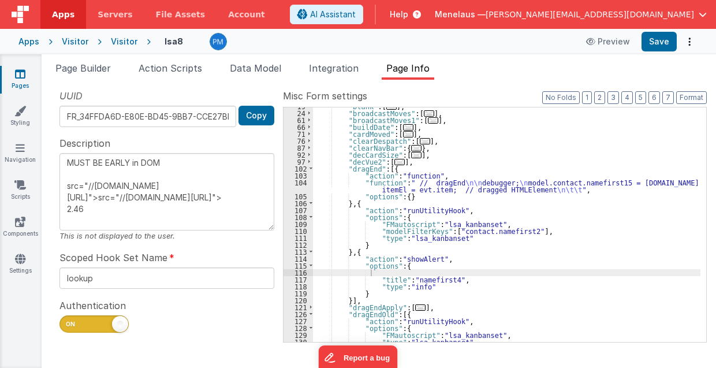
scroll to position [199, 0]
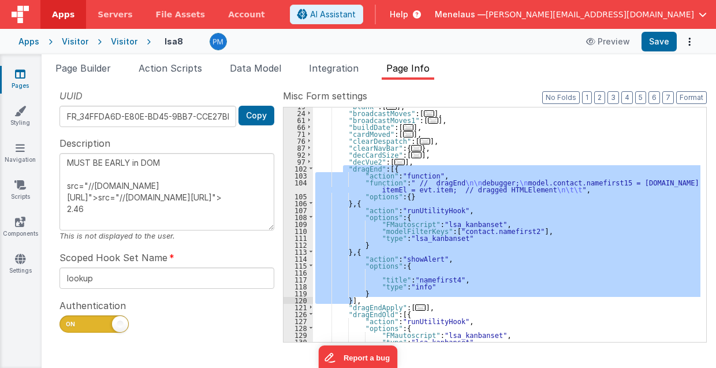
drag, startPoint x: 342, startPoint y: 166, endPoint x: 353, endPoint y: 302, distance: 136.8
click at [353, 302] on div ""blank" : [ ... ] , "broadcastMoves" : [ ... ] , "broadcastMoves1" : [ ... ] , …" at bounding box center [507, 227] width 388 height 249
type textarea "MUST BE EARLY in DOM src="//[DOMAIN_NAME][URL]">src="//[DOMAIN_NAME][URL]"> 2.46"
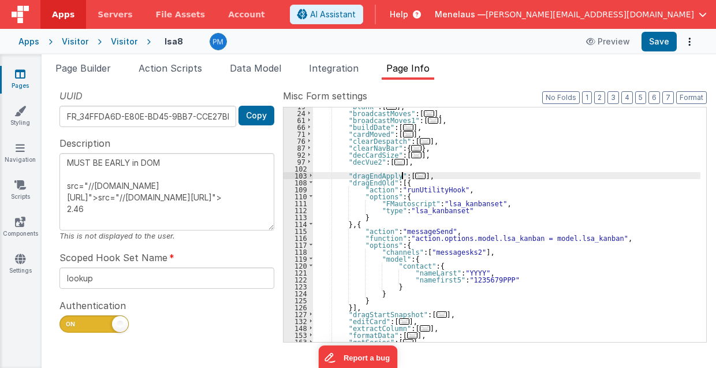
click at [415, 173] on span "..." at bounding box center [420, 176] width 10 height 6
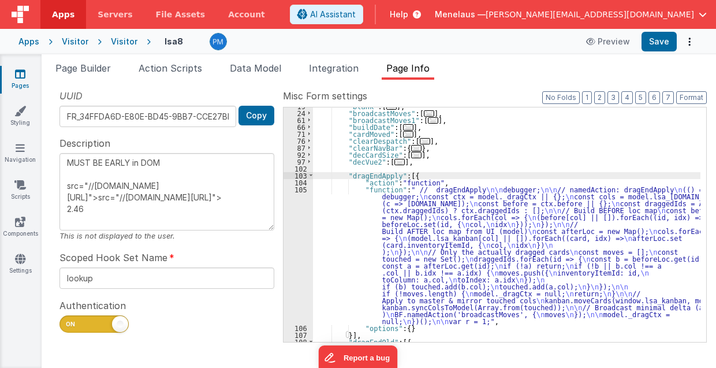
click at [444, 235] on div ""blank" : [ ... ] , "broadcastMoves" : [ ... ] , "broadcastMoves1" : [ ... ] , …" at bounding box center [507, 227] width 388 height 249
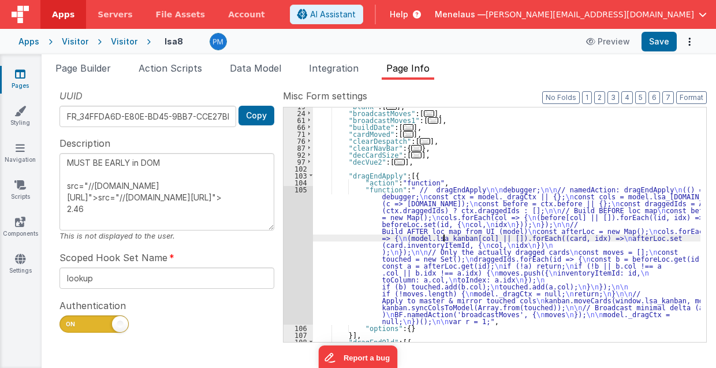
click at [303, 239] on div "105" at bounding box center [298, 255] width 29 height 139
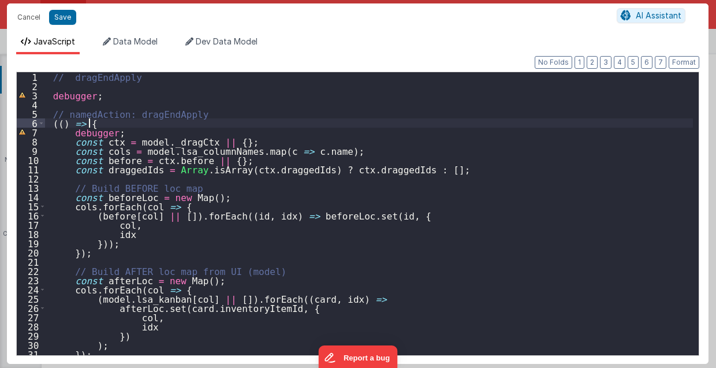
click at [113, 119] on div "// dragEndApply debugger ; // namedAction: dragEndApply (( ) => { debugger ; co…" at bounding box center [369, 223] width 649 height 302
drag, startPoint x: 70, startPoint y: 133, endPoint x: 94, endPoint y: 138, distance: 24.2
click at [114, 132] on div "// dragEndApply debugger ; // namedAction: dragEndApply (( ) => { debugger ; co…" at bounding box center [369, 223] width 649 height 302
paste textarea
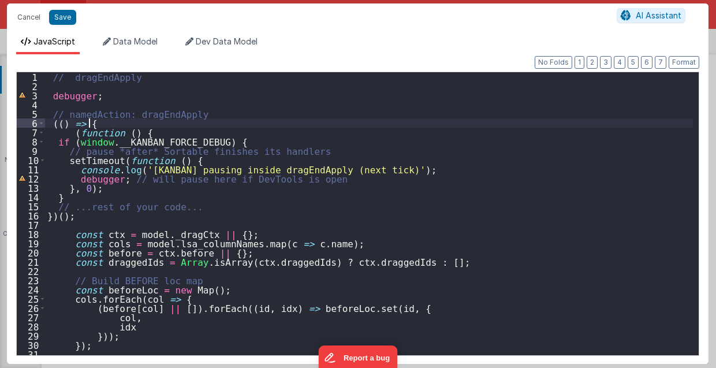
click at [122, 120] on div "// dragEndApply debugger ; // namedAction: dragEndApply (( ) => { ( function ( …" at bounding box center [369, 223] width 649 height 302
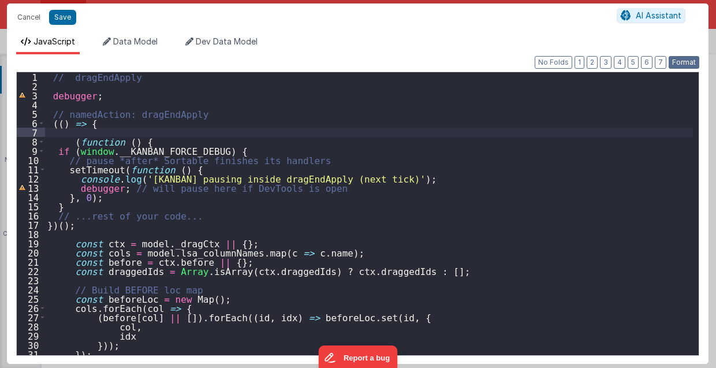
click at [683, 59] on button "Format" at bounding box center [684, 62] width 31 height 13
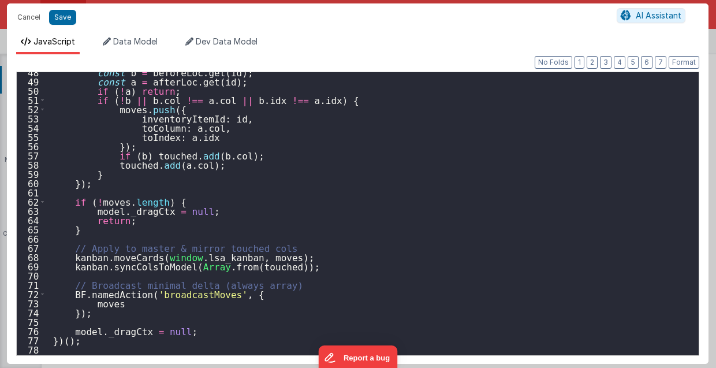
scroll to position [439, 0]
click at [57, 17] on button "Save" at bounding box center [62, 17] width 27 height 15
type textarea "MUST BE EARLY in DOM src="//[DOMAIN_NAME][URL]">src="//[DOMAIN_NAME][URL]"> 2.46"
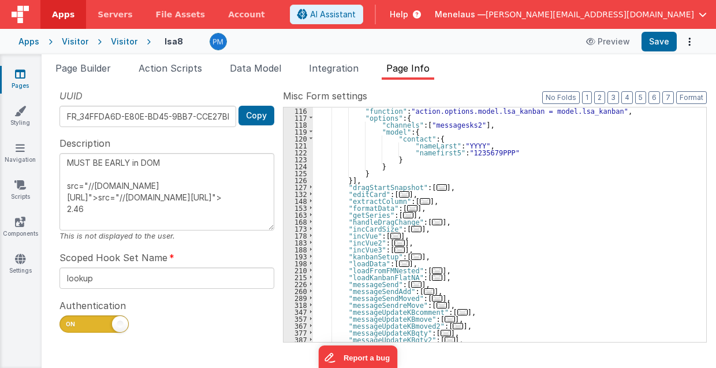
scroll to position [522, 0]
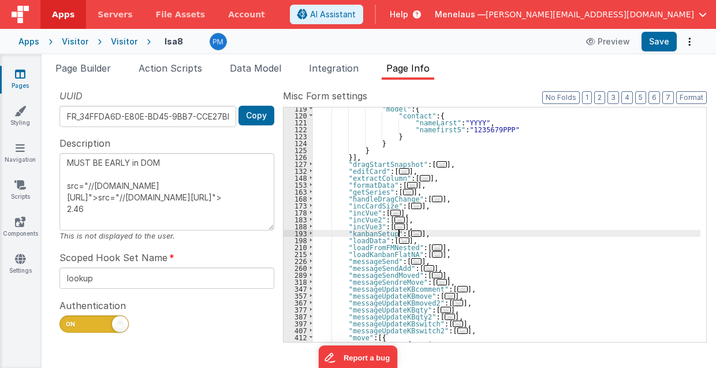
click at [411, 232] on span "..." at bounding box center [416, 234] width 10 height 6
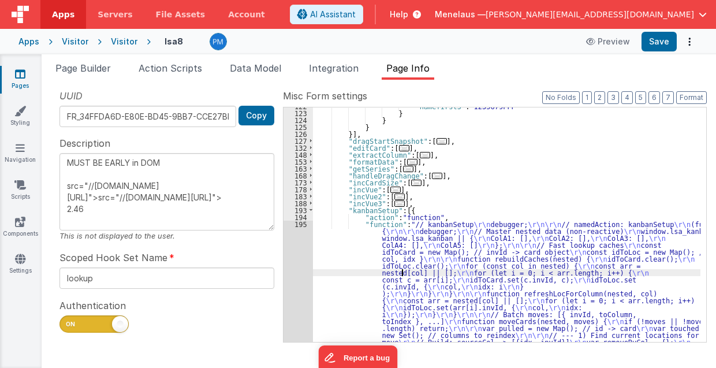
scroll to position [978, 0]
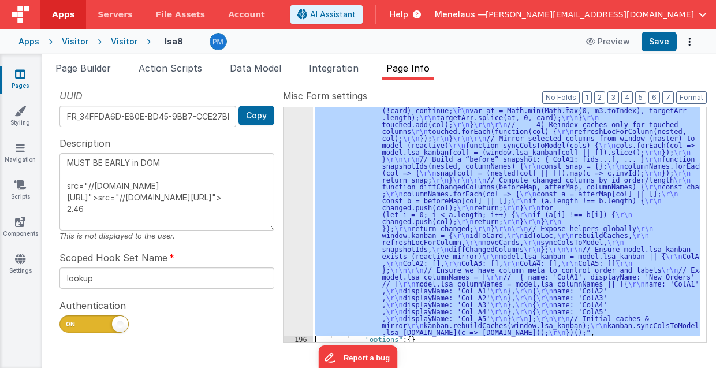
click at [295, 285] on div "195" at bounding box center [298, 62] width 29 height 548
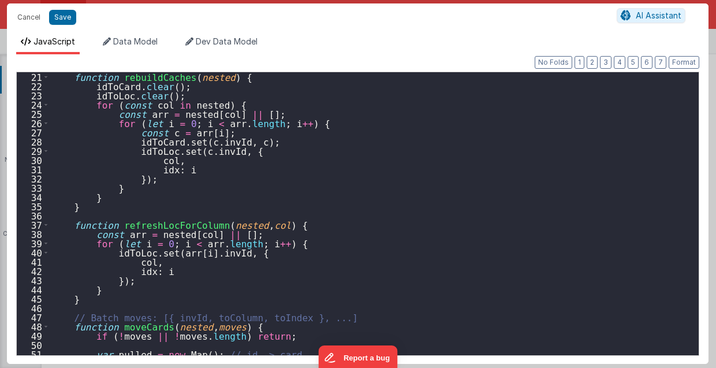
scroll to position [324, 0]
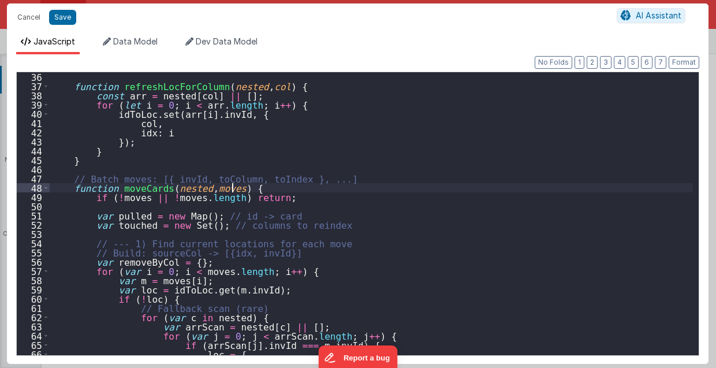
click at [261, 187] on div "function refreshLocForColumn ( nested , col ) { const arr = nested [ col ] || […" at bounding box center [372, 223] width 644 height 302
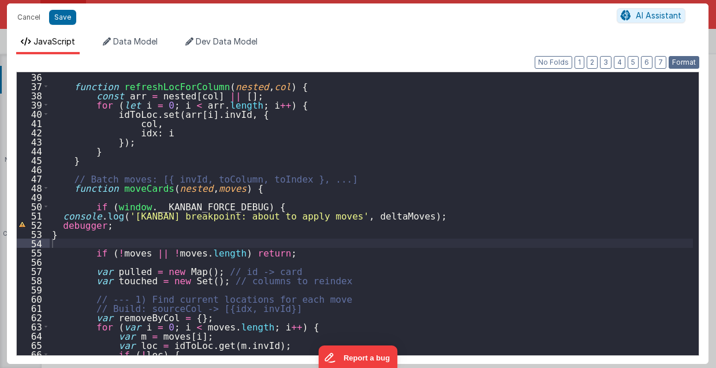
click at [689, 62] on button "Format" at bounding box center [684, 62] width 31 height 13
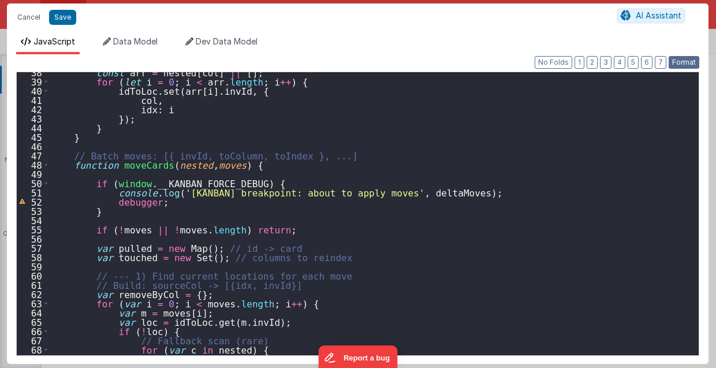
scroll to position [370, 0]
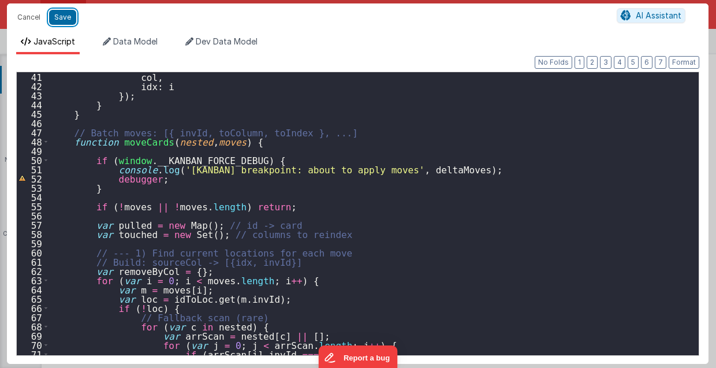
click at [55, 17] on button "Save" at bounding box center [62, 17] width 27 height 15
type textarea "MUST BE EARLY in DOM src="//[DOMAIN_NAME][URL]">src="//[DOMAIN_NAME][URL]"> 2.46"
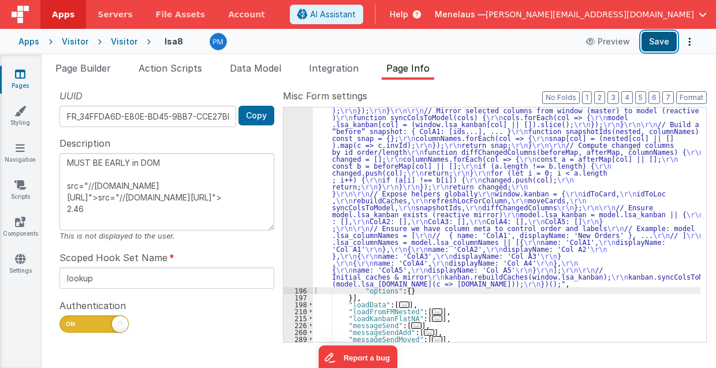
click at [674, 50] on button "Save" at bounding box center [659, 42] width 35 height 20
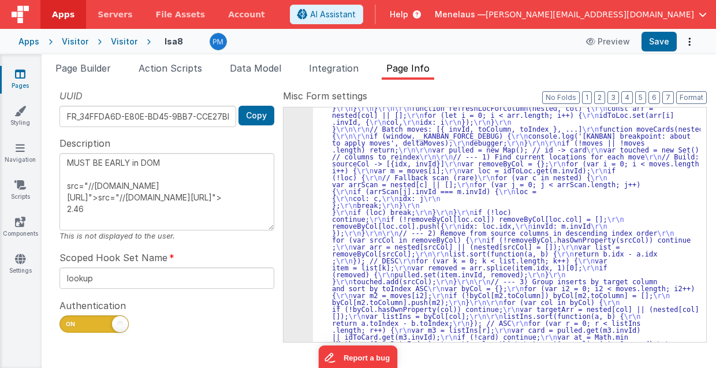
scroll to position [655, 0]
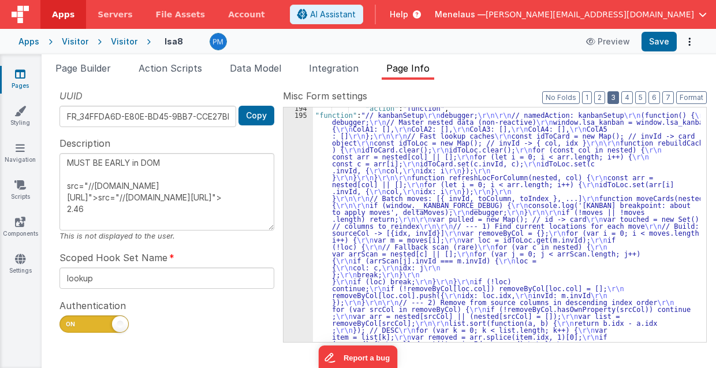
click at [616, 96] on button "3" at bounding box center [614, 97] width 12 height 13
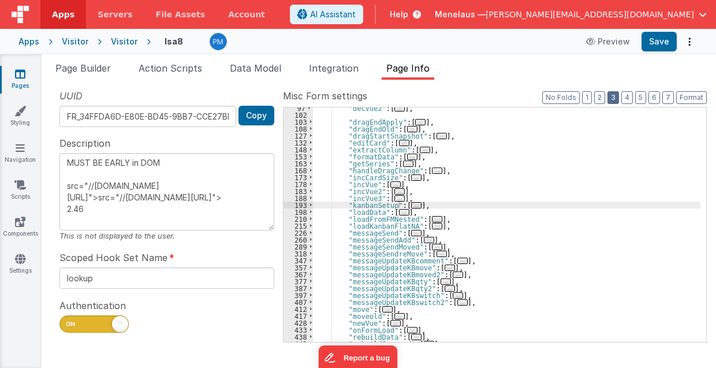
scroll to position [135, 0]
click at [437, 135] on span "..." at bounding box center [442, 136] width 10 height 6
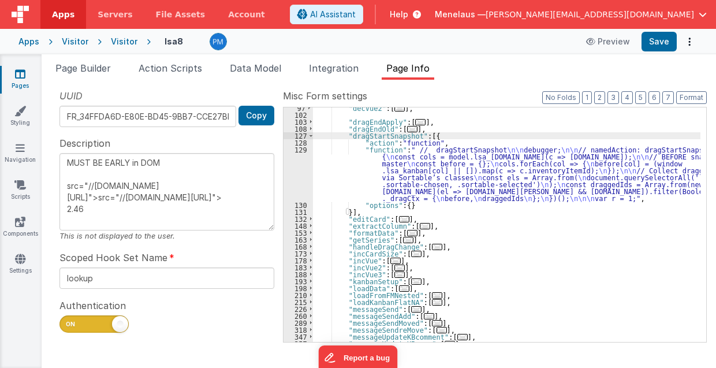
click at [423, 169] on div ""decVue2" : [ ... ] , "dragEndApply" : [ ... ] , "dragEndOld" : [ ... ] , "drag…" at bounding box center [507, 229] width 388 height 249
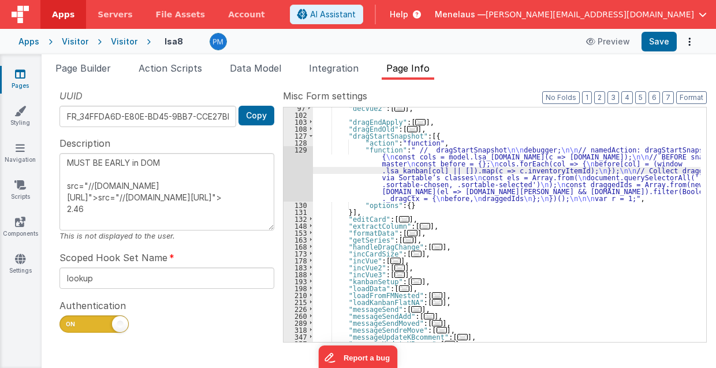
click at [300, 176] on div "129" at bounding box center [298, 173] width 29 height 55
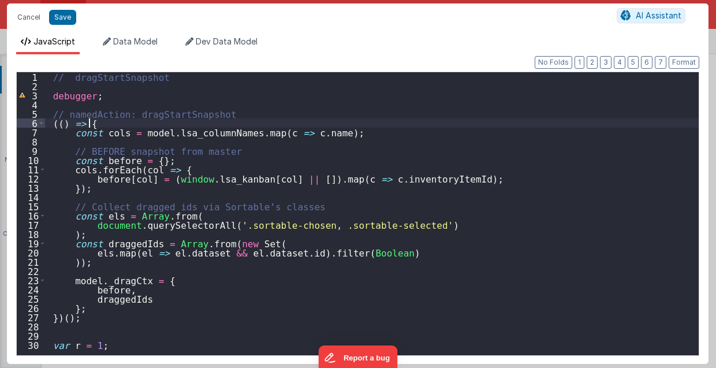
click at [124, 121] on div "// dragStartSnapshot debugger ; // namedAction: dragStartSnapshot (( ) => { con…" at bounding box center [372, 223] width 655 height 302
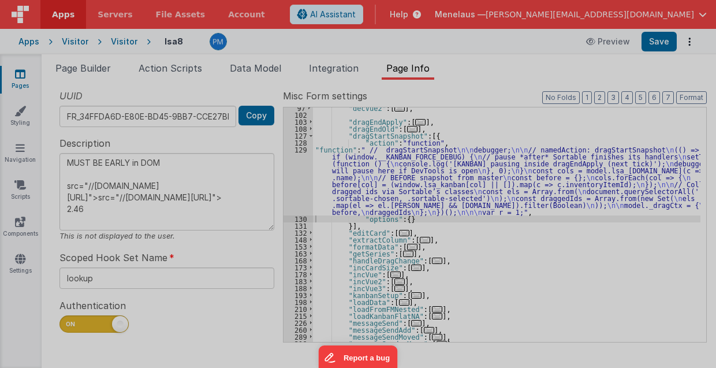
type textarea "MUST BE EARLY in DOM src="//[DOMAIN_NAME][URL]">src="//[DOMAIN_NAME][URL]"> 2.46"
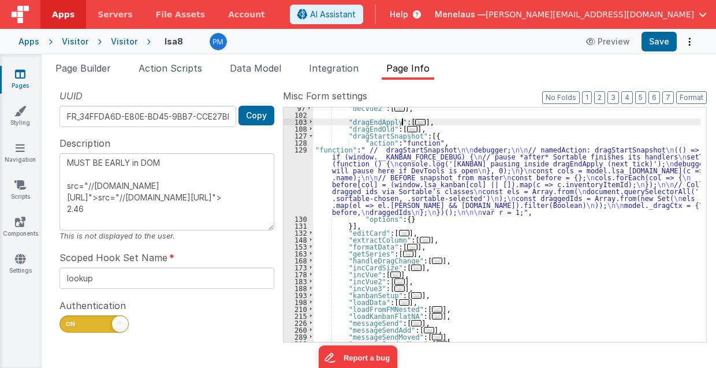
click at [415, 121] on span "..." at bounding box center [420, 122] width 10 height 6
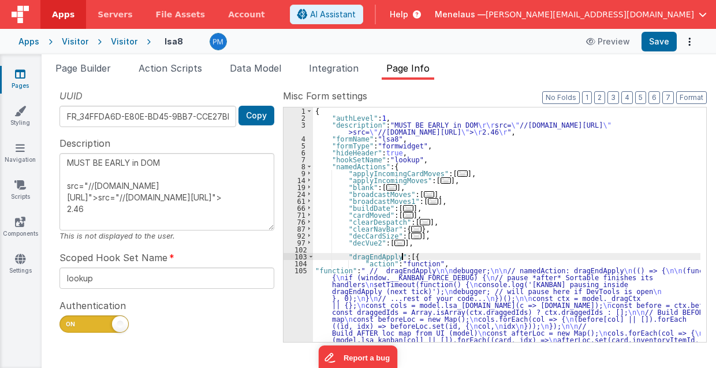
scroll to position [0, 0]
click at [424, 193] on span "..." at bounding box center [429, 194] width 10 height 6
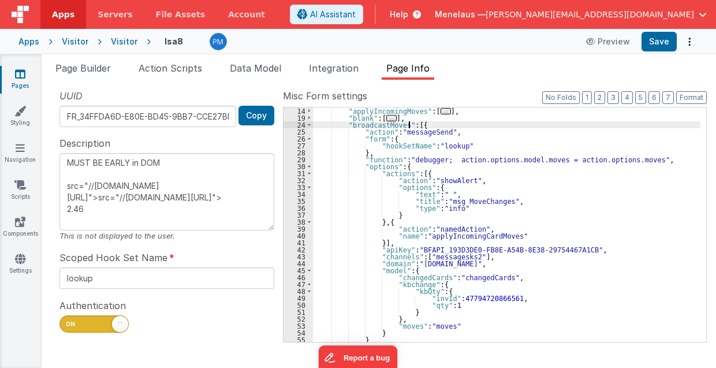
scroll to position [92, 0]
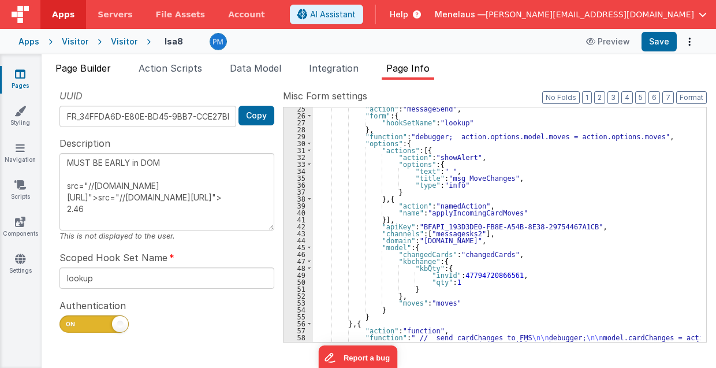
click at [84, 68] on span "Page Builder" at bounding box center [82, 68] width 55 height 12
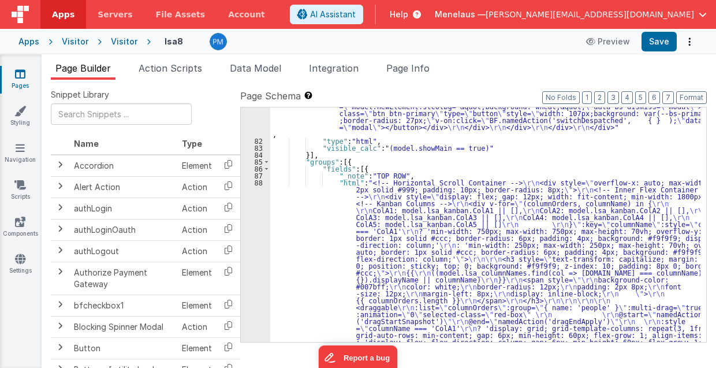
scroll to position [1641, 0]
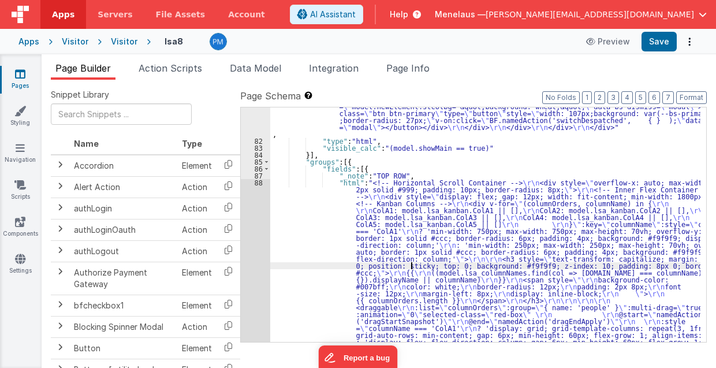
click at [410, 262] on div ""html" : "<div class= \" modal modal-xlg \" role= \" dialog \" tabindex= \" -1 …" at bounding box center [485, 279] width 431 height 977
click at [259, 265] on div "81 82 83 84 85 86 87 88 89 90 91 92 93 94 95 96 97 98 99 100 101" at bounding box center [255, 279] width 29 height 977
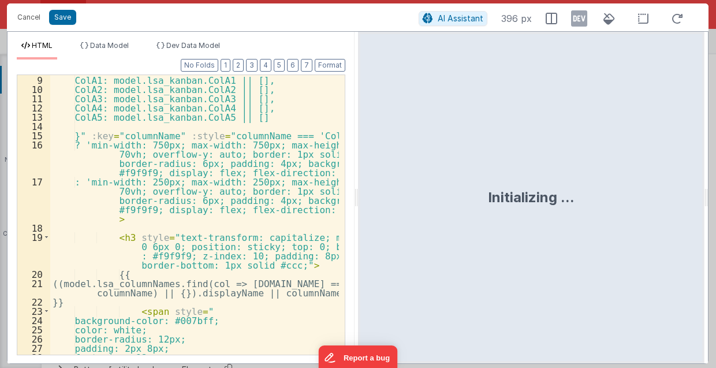
scroll to position [92, 0]
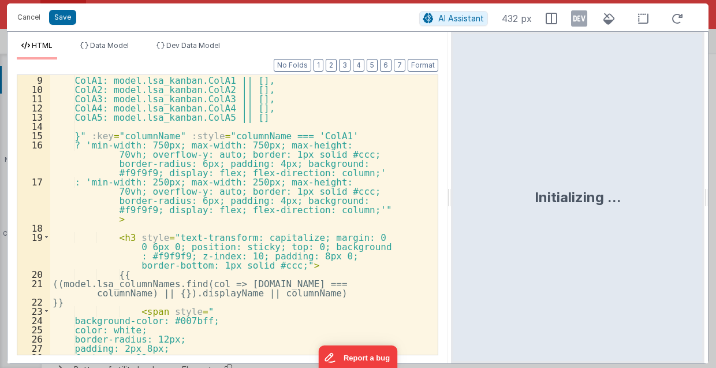
drag, startPoint x: 410, startPoint y: 200, endPoint x: 356, endPoint y: 218, distance: 56.6
click at [451, 203] on html "Cancel Save AI Assistant 432 px HTML Data Model Dev Data Model Format 7 6 5 4 3…" at bounding box center [358, 184] width 716 height 368
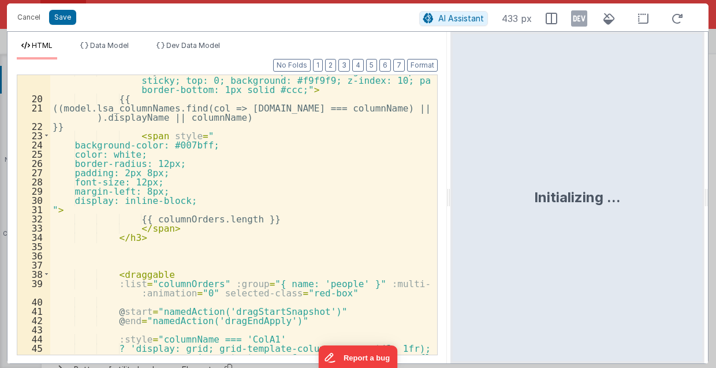
scroll to position [277, 0]
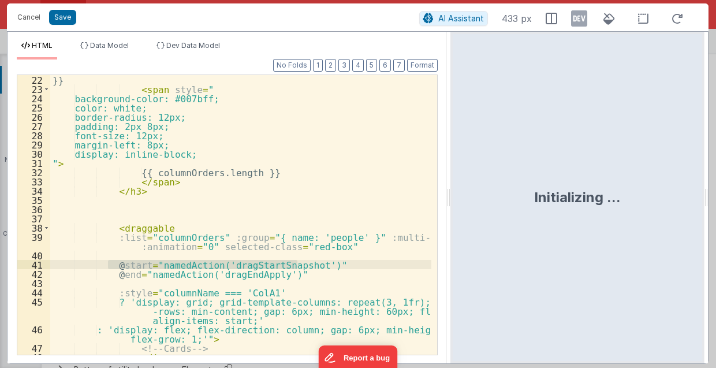
drag, startPoint x: 107, startPoint y: 263, endPoint x: 300, endPoint y: 266, distance: 193.0
click at [300, 266] on div "}} < span style = " background-color: #007bff; color: white; border-radius: 12p…" at bounding box center [241, 224] width 382 height 299
click at [353, 260] on div "}} < span style = " background-color: #007bff; color: white; border-radius: 12p…" at bounding box center [241, 224] width 382 height 299
click at [339, 228] on div "}} < span style = " background-color: #007bff; color: white; border-radius: 12p…" at bounding box center [241, 224] width 382 height 299
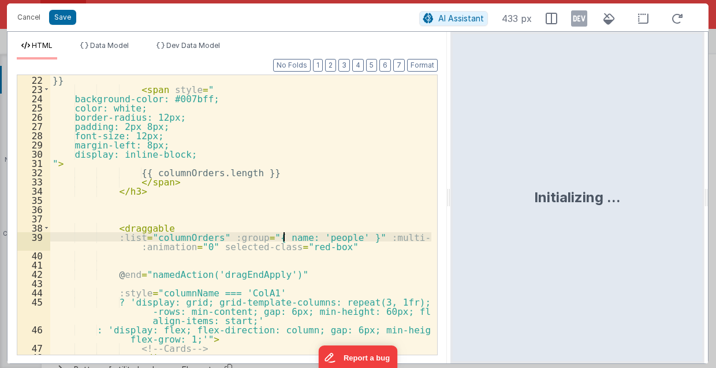
click at [282, 240] on div "}} < span style = " background-color: #007bff; color: white; border-radius: 12p…" at bounding box center [241, 224] width 382 height 299
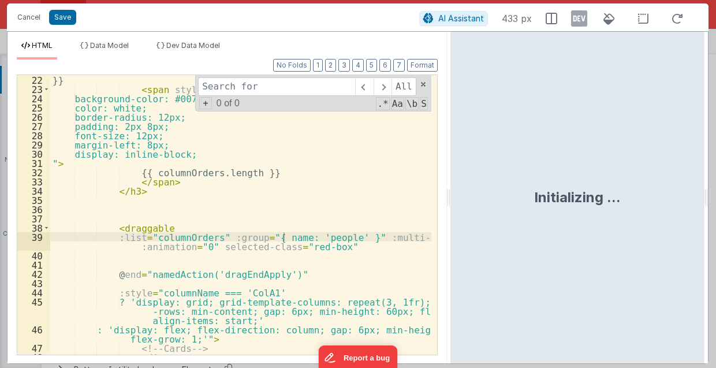
click at [231, 240] on div "}} < span style = " background-color: #007bff; color: white; border-radius: 12p…" at bounding box center [241, 224] width 382 height 299
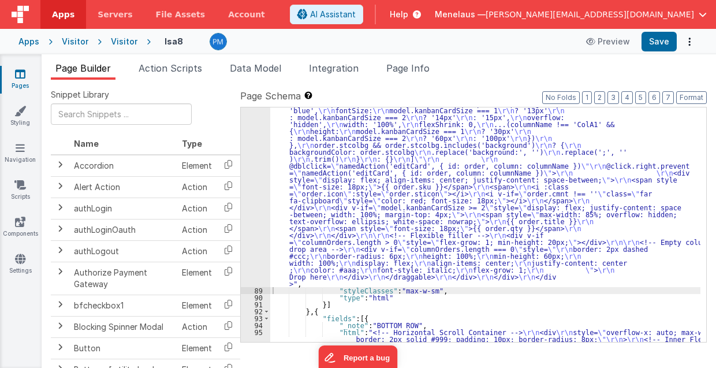
drag, startPoint x: 414, startPoint y: 65, endPoint x: 438, endPoint y: 101, distance: 43.3
click at [414, 65] on span "Page Info" at bounding box center [407, 68] width 43 height 12
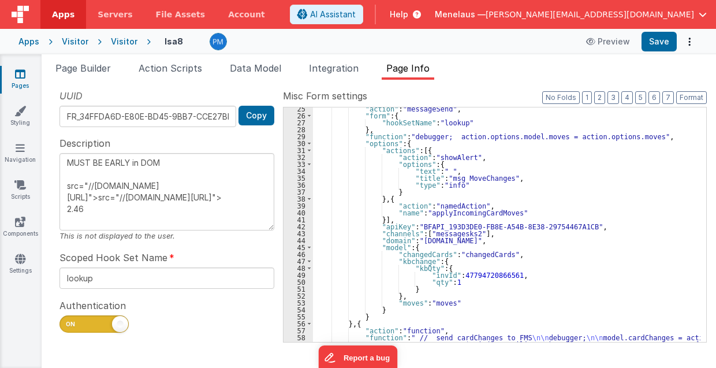
click at [533, 281] on div ""action" : "messageSend" , "form" : { "hookSetName" : "lookup" } , "function" :…" at bounding box center [507, 243] width 388 height 277
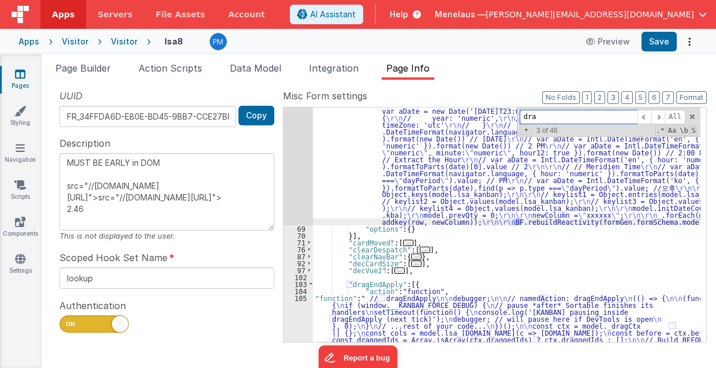
scroll to position [672, 0]
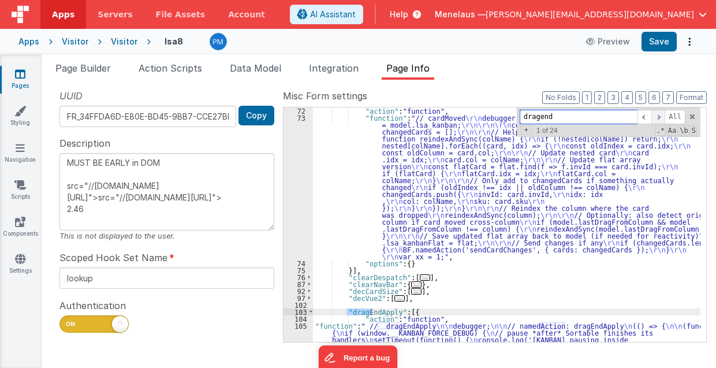
type input "dragend"
click at [662, 114] on span at bounding box center [659, 117] width 14 height 14
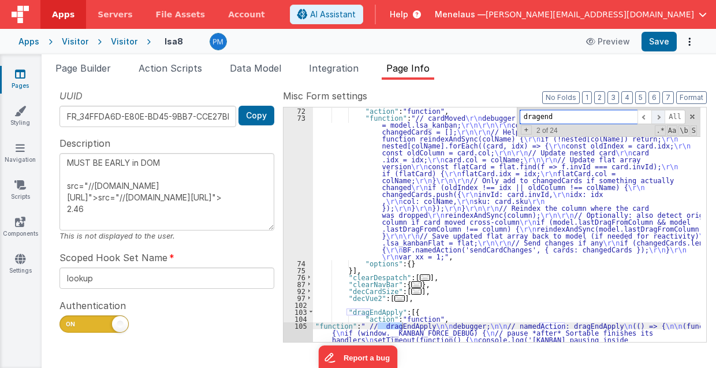
click at [662, 114] on span at bounding box center [659, 117] width 14 height 14
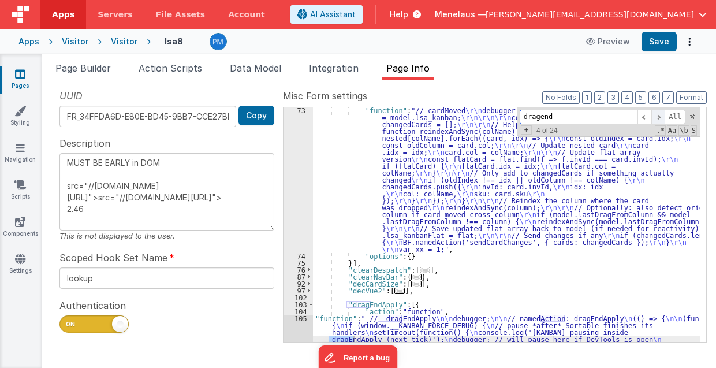
click at [662, 114] on span at bounding box center [659, 117] width 14 height 14
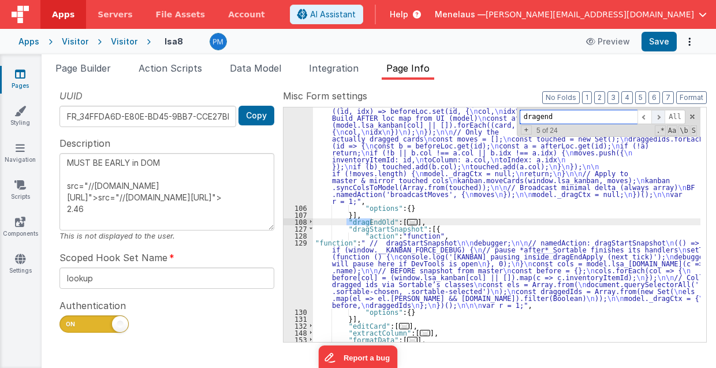
click at [658, 114] on span at bounding box center [659, 117] width 14 height 14
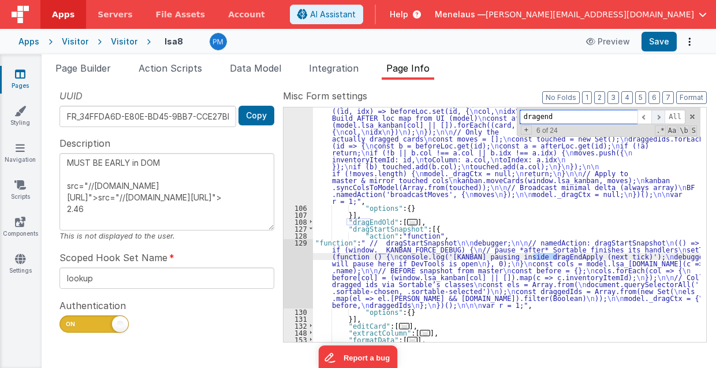
click at [658, 114] on span at bounding box center [659, 117] width 14 height 14
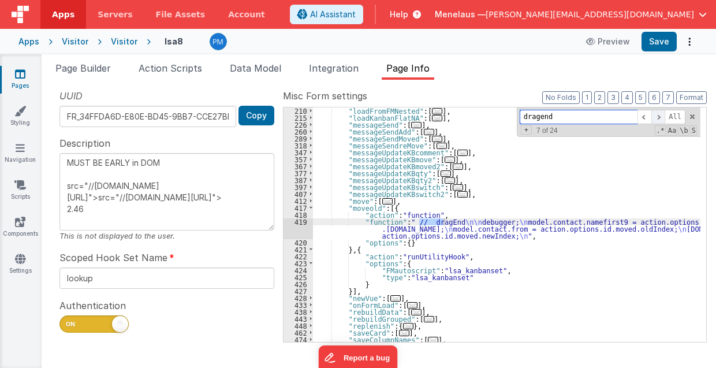
scroll to position [1234, 0]
click at [658, 114] on span at bounding box center [659, 117] width 14 height 14
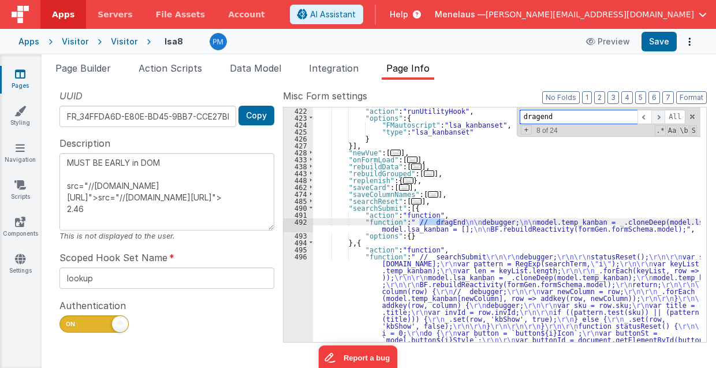
scroll to position [1380, 0]
click at [658, 114] on span at bounding box center [659, 117] width 14 height 14
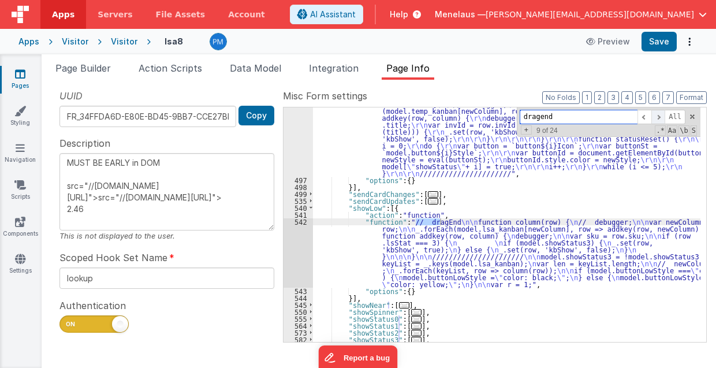
click at [658, 114] on span at bounding box center [659, 117] width 14 height 14
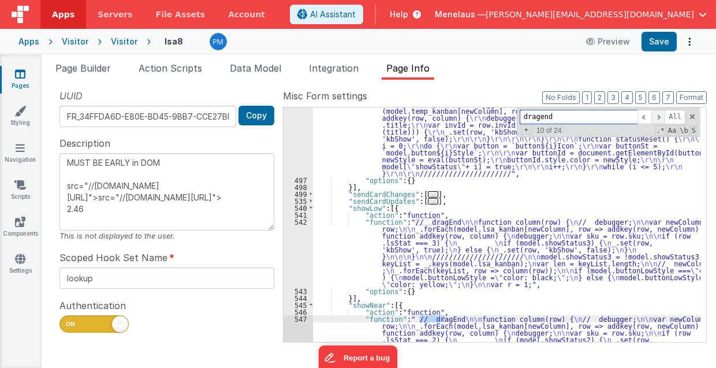
click at [658, 114] on span at bounding box center [659, 117] width 14 height 14
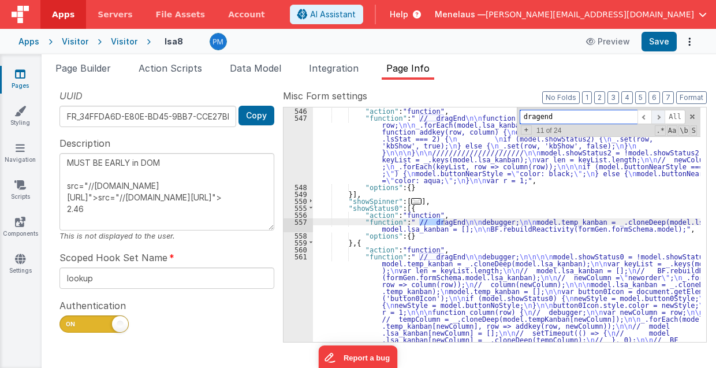
click at [658, 114] on span at bounding box center [659, 117] width 14 height 14
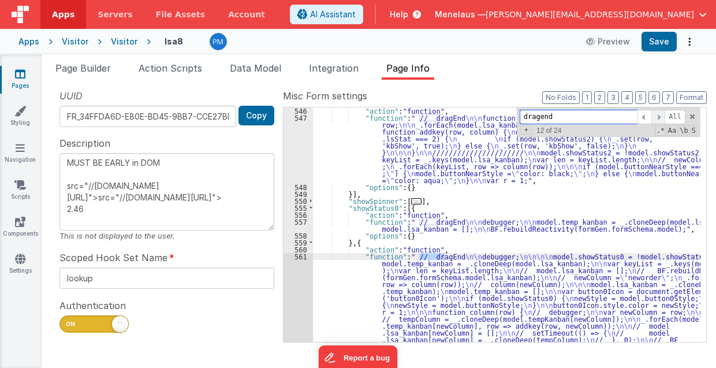
click at [658, 114] on span at bounding box center [659, 117] width 14 height 14
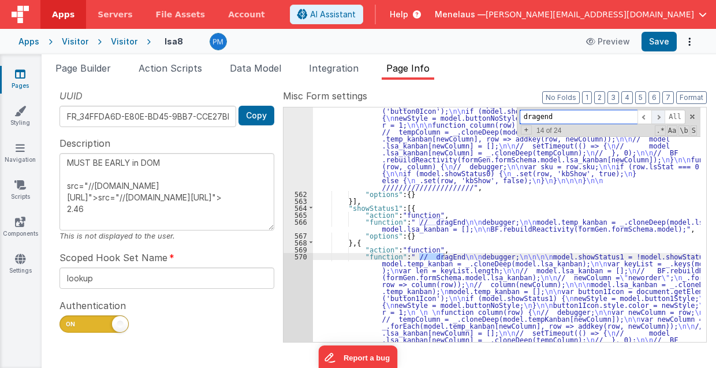
click at [658, 114] on span at bounding box center [659, 117] width 14 height 14
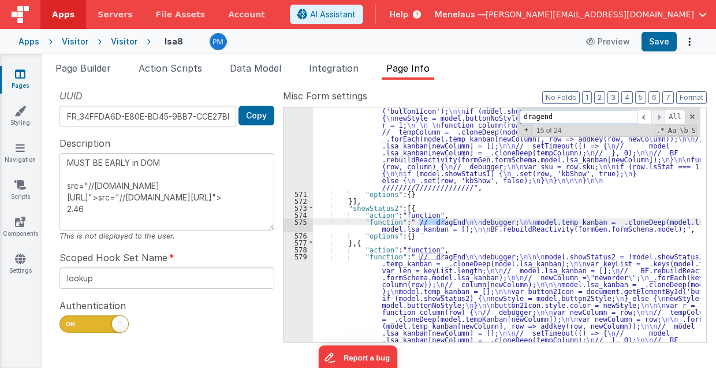
click at [658, 114] on span at bounding box center [659, 117] width 14 height 14
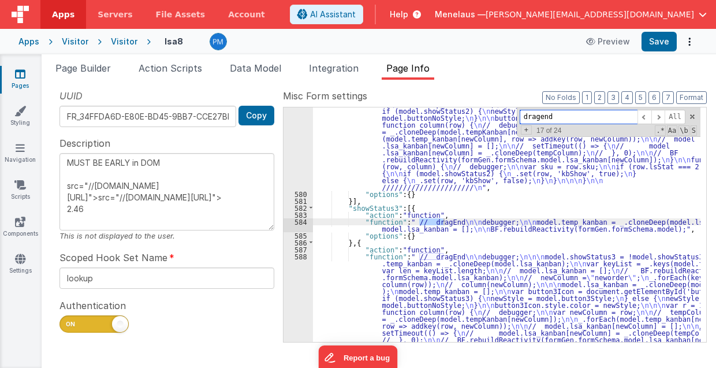
scroll to position [2329, 0]
click at [101, 69] on span "Page Builder" at bounding box center [82, 68] width 55 height 12
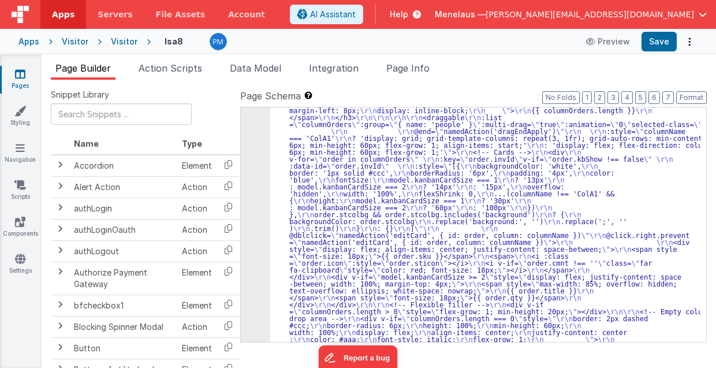
scroll to position [1717, 0]
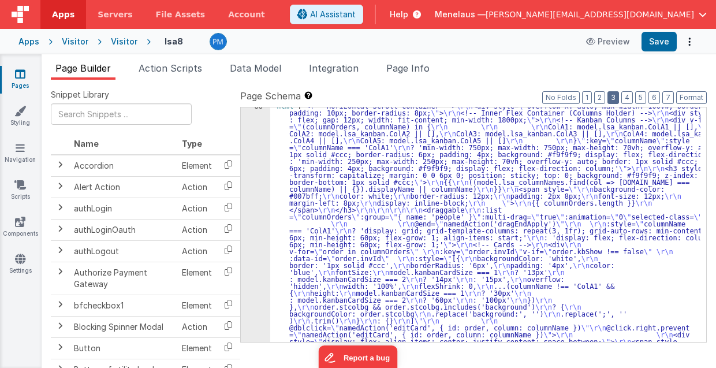
click at [615, 98] on button "3" at bounding box center [614, 97] width 12 height 13
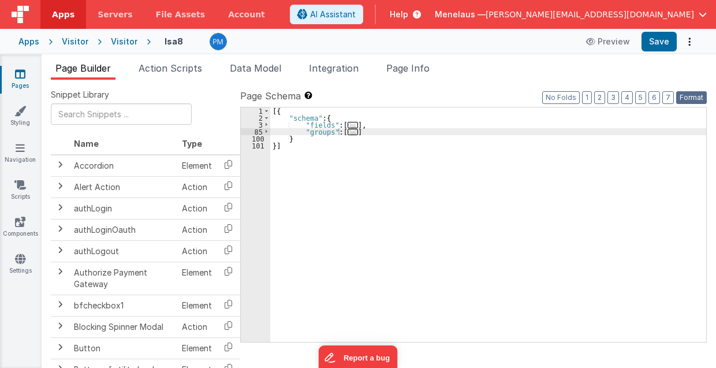
click at [685, 95] on button "Format" at bounding box center [691, 97] width 31 height 13
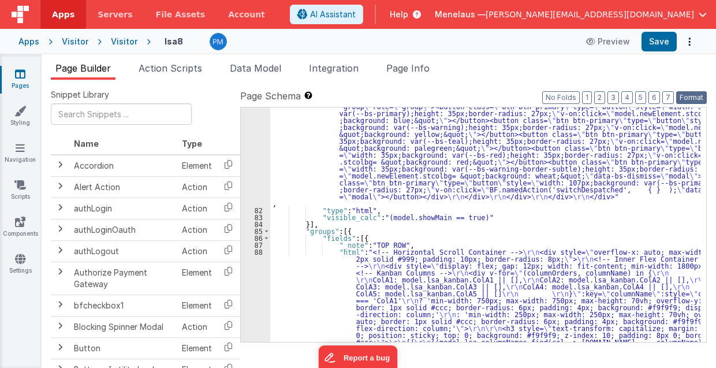
scroll to position [1664, 0]
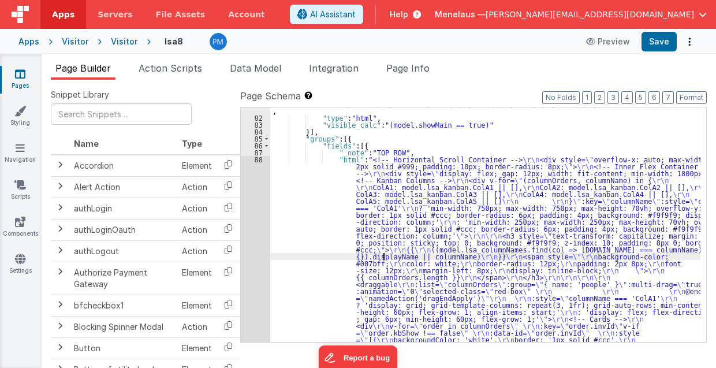
click at [385, 253] on div ""html" : "<div class= \" modal modal-xlg \" role= \" dialog \" tabindex= \" -1 …" at bounding box center [485, 256] width 431 height 977
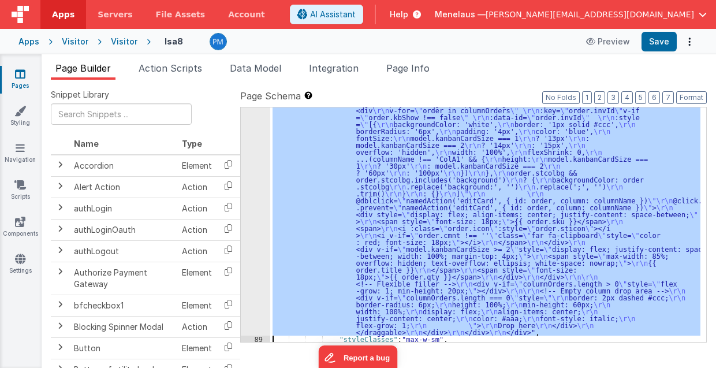
click at [256, 247] on div "88 89 90 91 92 93 94 95 96 97 98 99 100 101" at bounding box center [255, 258] width 29 height 637
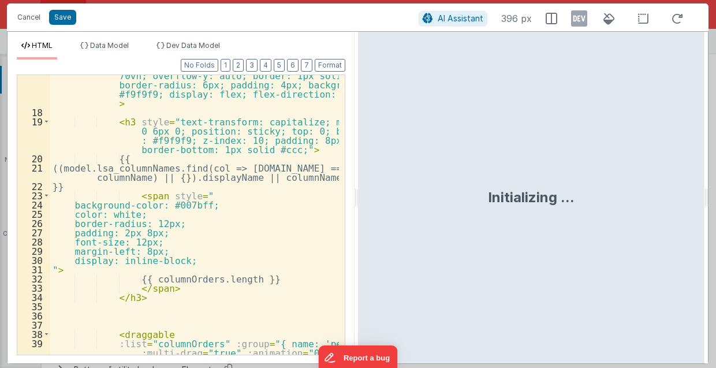
scroll to position [208, 0]
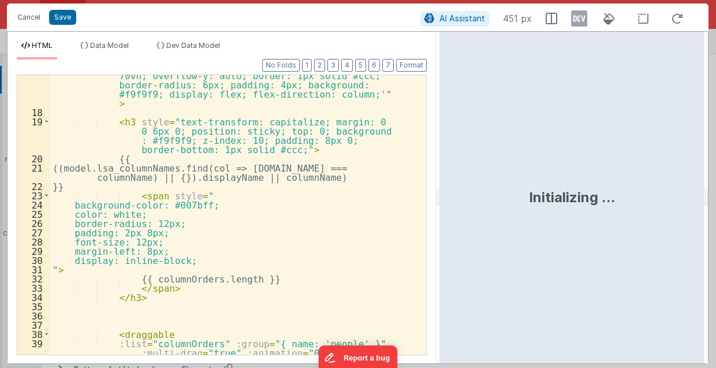
drag, startPoint x: 357, startPoint y: 198, endPoint x: 440, endPoint y: 196, distance: 83.2
click at [440, 196] on html "Cancel Save AI Assistant 451 px HTML Data Model Dev Data Model Format 7 6 5 4 3…" at bounding box center [358, 184] width 716 height 368
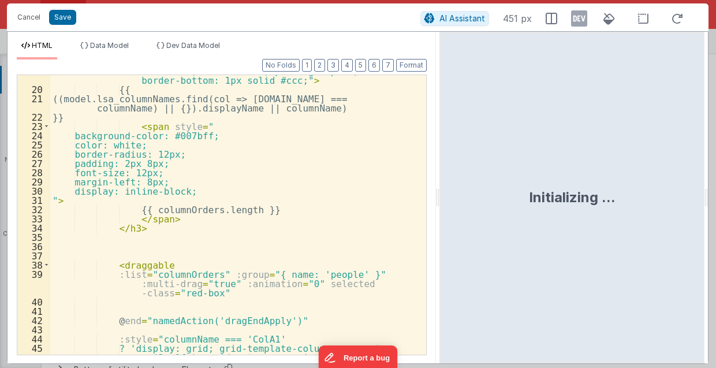
scroll to position [277, 0]
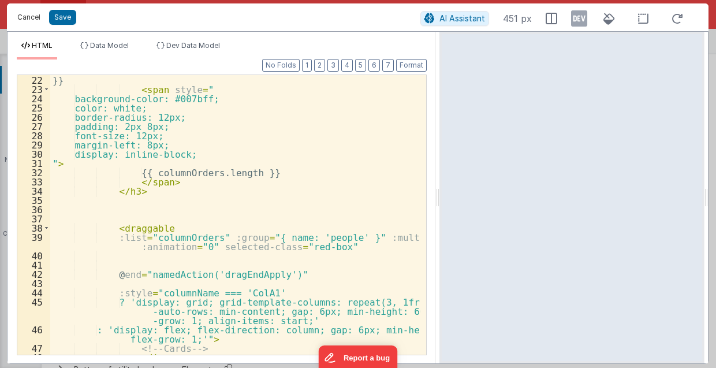
click at [21, 18] on button "Cancel" at bounding box center [29, 17] width 35 height 16
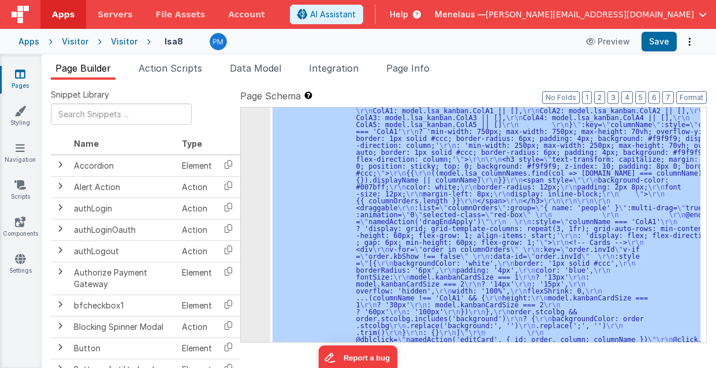
scroll to position [1741, 0]
click at [619, 95] on button "3" at bounding box center [614, 97] width 12 height 13
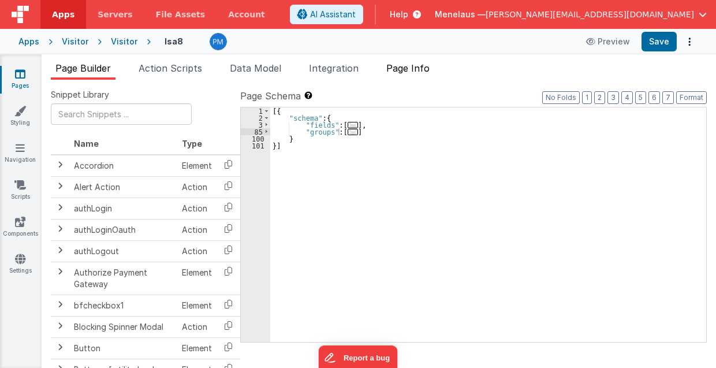
click at [400, 69] on span "Page Info" at bounding box center [407, 68] width 43 height 12
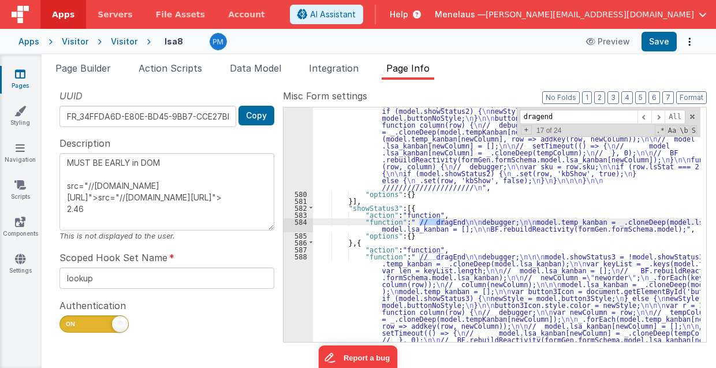
click at [620, 88] on div "Snippet Library Name Type Accordion Element Alert Action Action authLogin Actio…" at bounding box center [379, 224] width 675 height 288
click at [619, 96] on button "3" at bounding box center [614, 97] width 12 height 13
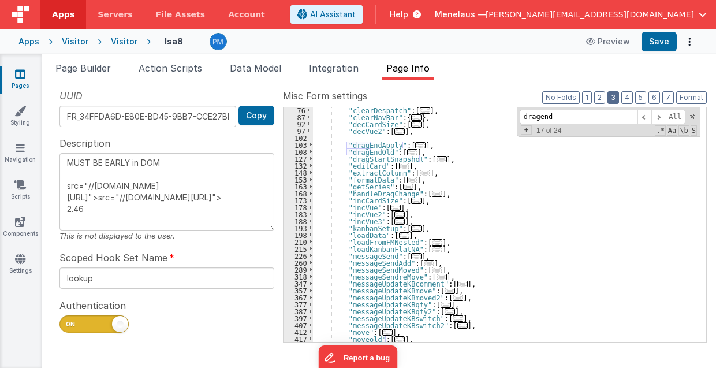
scroll to position [88, 0]
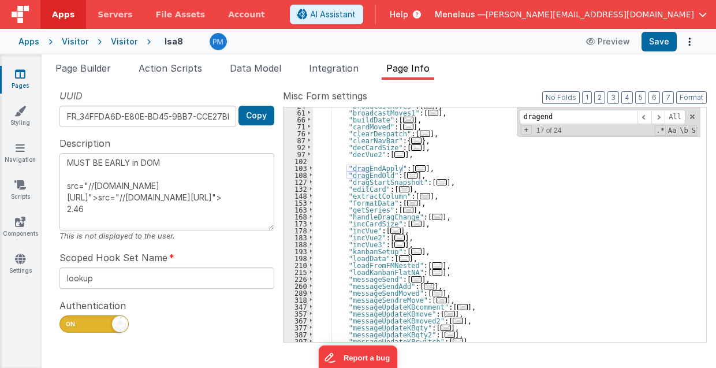
click at [437, 180] on span "..." at bounding box center [442, 182] width 10 height 6
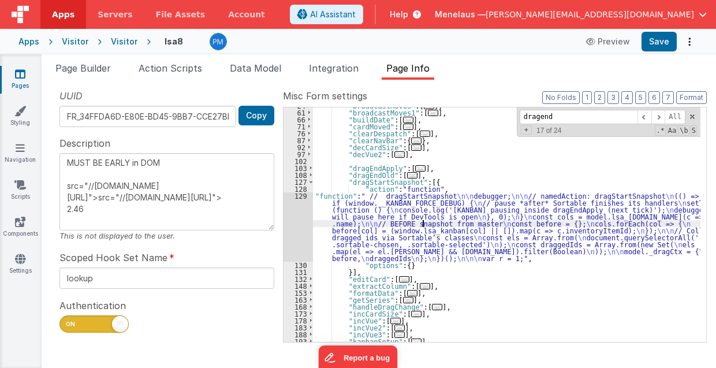
click at [423, 220] on div ""broadcastMoves" : [ ... ] , "broadcastMoves1" : [ ... ] , "buildDate" : [ ... …" at bounding box center [507, 226] width 388 height 249
click at [302, 225] on div "129" at bounding box center [298, 226] width 29 height 69
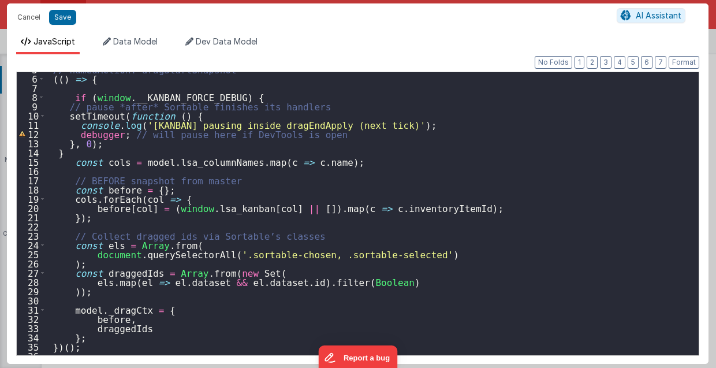
scroll to position [44, 0]
click at [39, 12] on button "Cancel" at bounding box center [29, 17] width 35 height 16
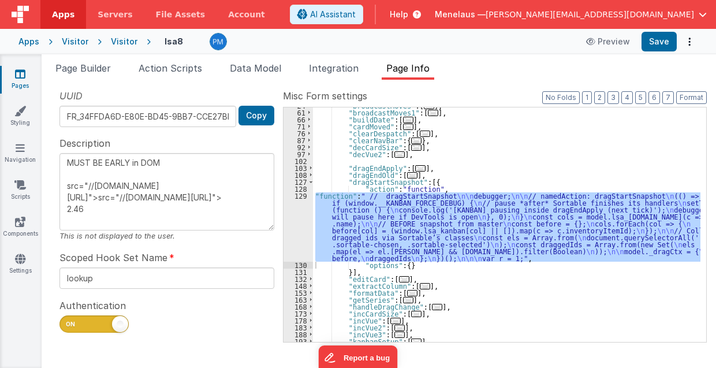
click at [415, 167] on span "..." at bounding box center [420, 168] width 10 height 6
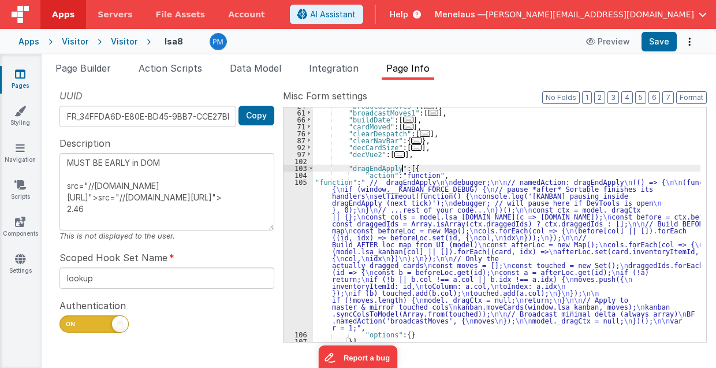
drag, startPoint x: 410, startPoint y: 214, endPoint x: 395, endPoint y: 216, distance: 14.6
click at [409, 214] on div ""broadcastMoves" : [ ... ] , "broadcastMoves1" : [ ... ] , "buildDate" : [ ... …" at bounding box center [507, 226] width 388 height 249
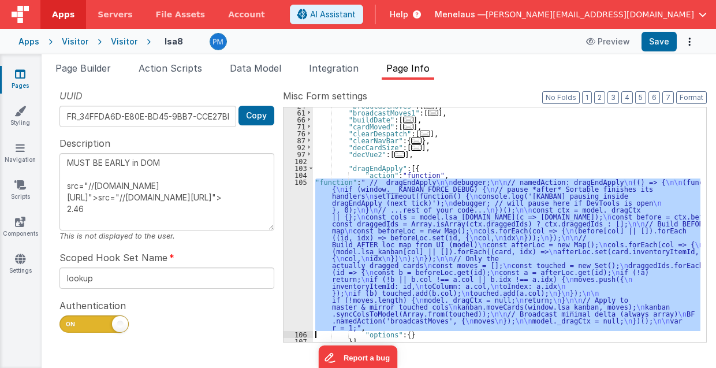
click at [298, 229] on div "105" at bounding box center [298, 255] width 29 height 153
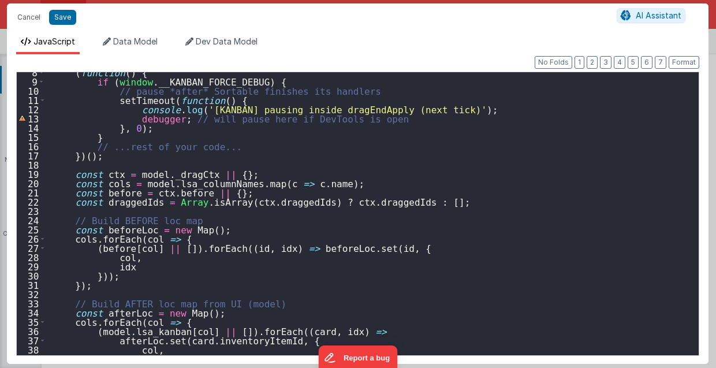
scroll to position [69, 0]
click at [30, 16] on button "Cancel" at bounding box center [29, 17] width 35 height 16
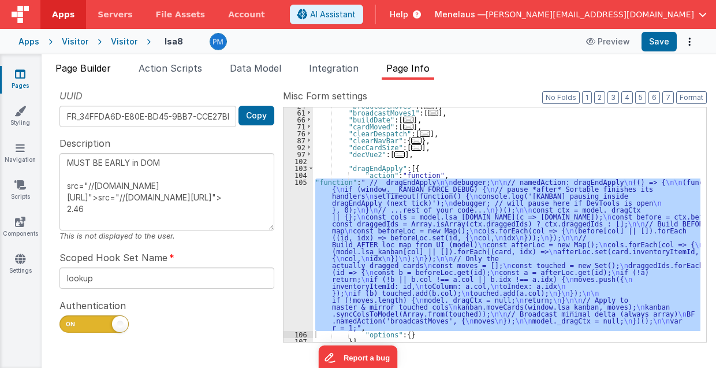
click at [88, 66] on span "Page Builder" at bounding box center [82, 68] width 55 height 12
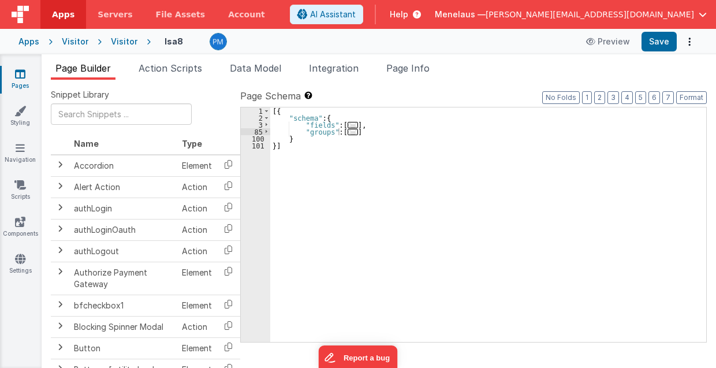
click at [348, 131] on span "..." at bounding box center [353, 132] width 10 height 6
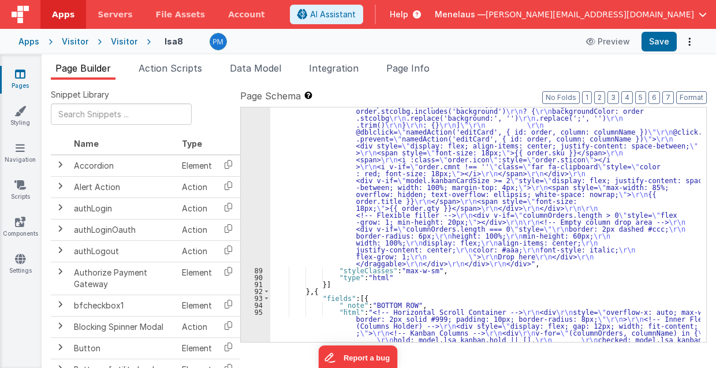
scroll to position [139, 0]
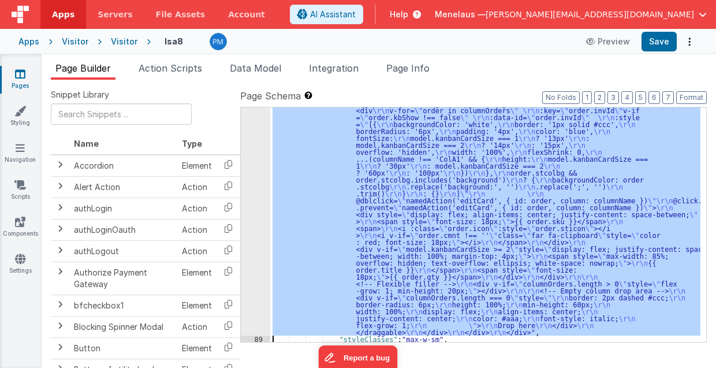
scroll to position [209, 0]
click at [255, 186] on div "88" at bounding box center [255, 137] width 29 height 395
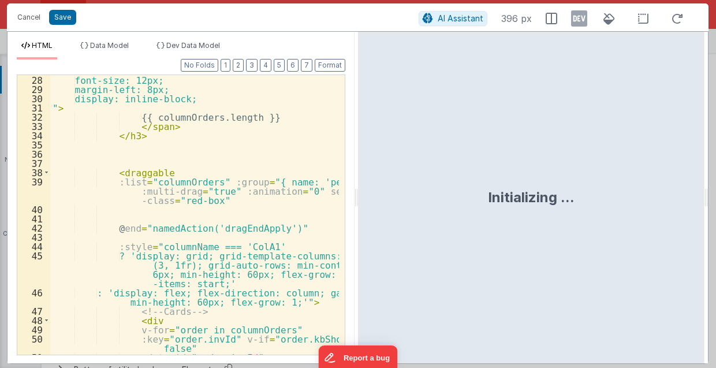
scroll to position [393, 0]
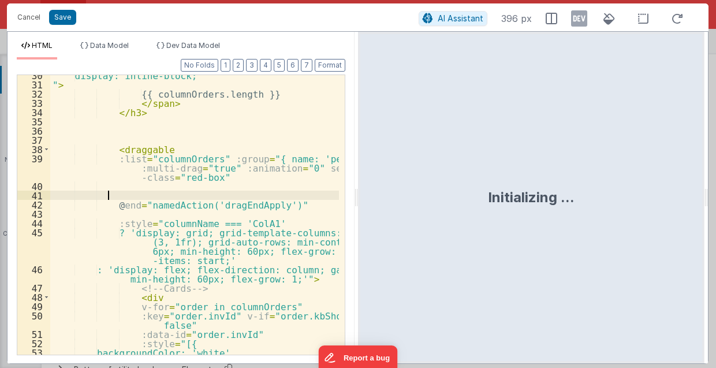
click at [111, 196] on div "display: inline-block; " > {{ columnOrders.length }} </ span > </ h3 > < dragga…" at bounding box center [194, 219] width 289 height 299
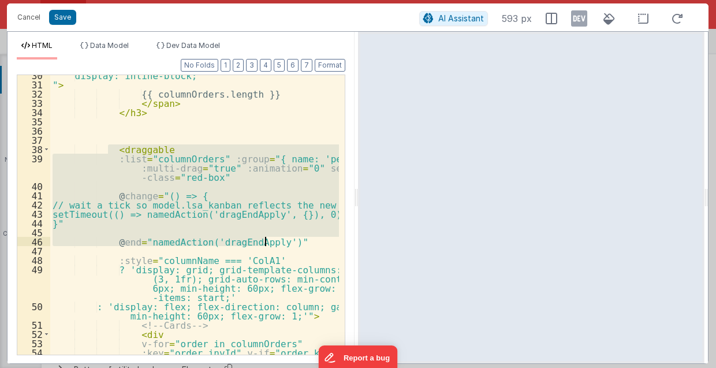
scroll to position [370, 0]
drag, startPoint x: 108, startPoint y: 144, endPoint x: 276, endPoint y: 244, distance: 195.1
click at [276, 244] on div "display: inline-block; " > {{ columnOrders.length }} </ span > </ h3 > < dragga…" at bounding box center [194, 224] width 289 height 308
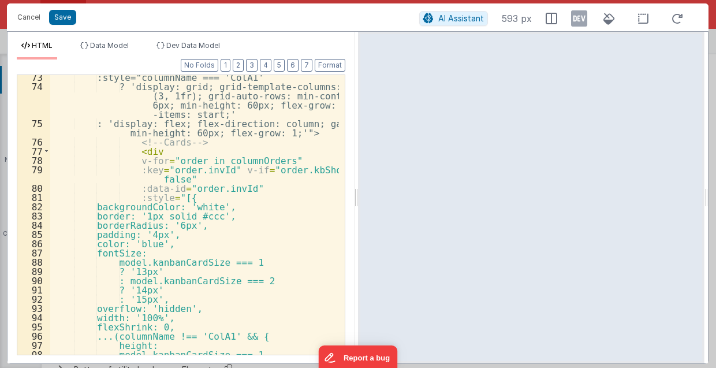
scroll to position [613, 0]
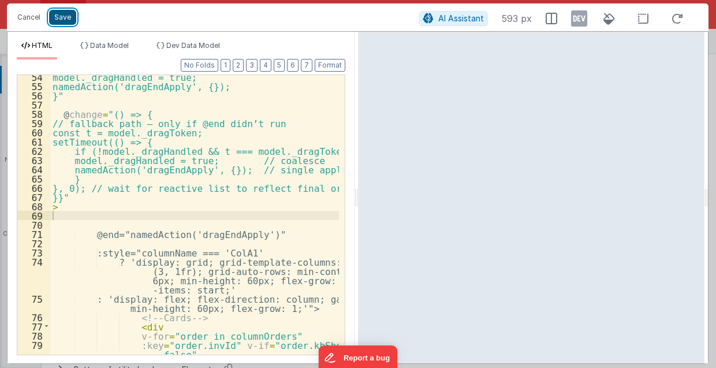
click at [62, 19] on button "Save" at bounding box center [62, 17] width 27 height 15
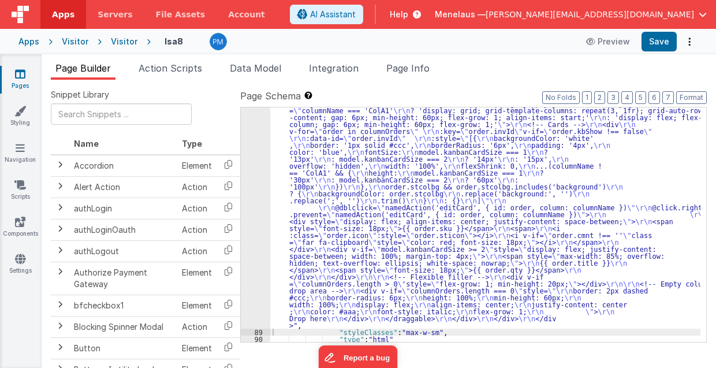
drag, startPoint x: 426, startPoint y: 68, endPoint x: 469, endPoint y: 104, distance: 55.8
click at [426, 68] on span "Page Info" at bounding box center [407, 68] width 43 height 12
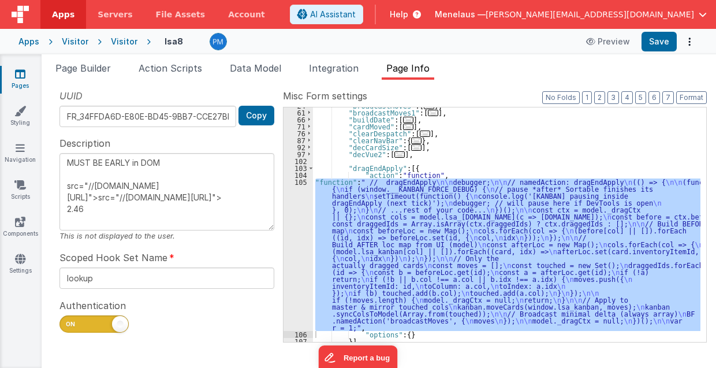
click at [300, 238] on div "105" at bounding box center [298, 255] width 29 height 153
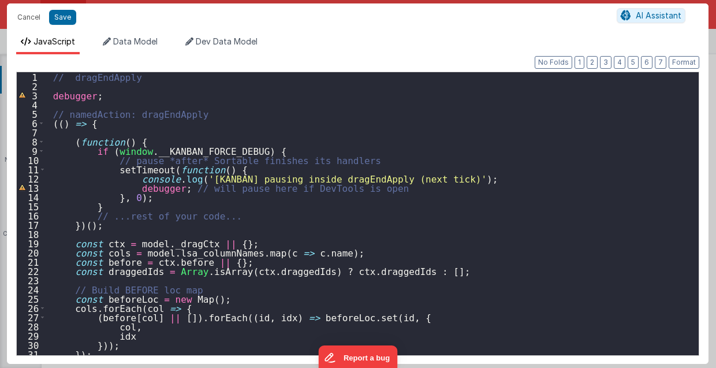
click at [140, 143] on div "// dragEndApply debugger ; // namedAction: dragEndApply (( ) => { ( function ( …" at bounding box center [369, 223] width 649 height 302
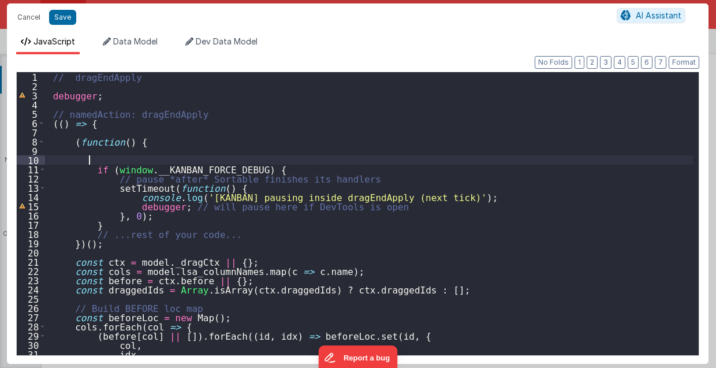
paste textarea
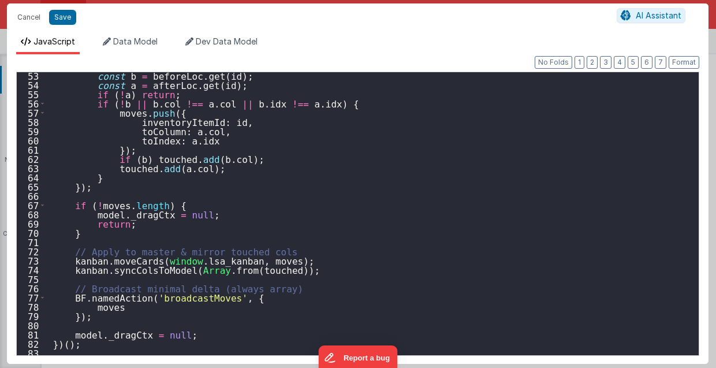
scroll to position [485, 0]
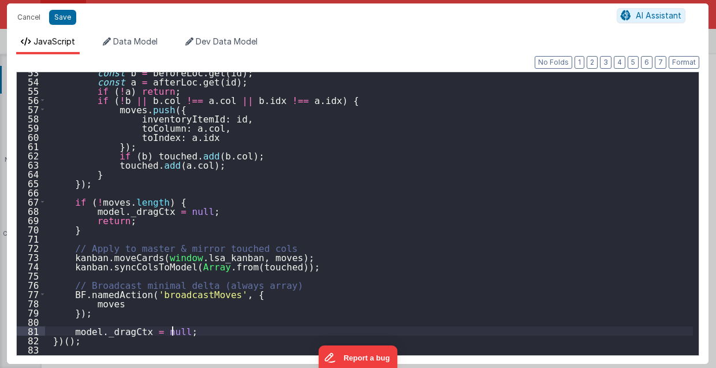
click at [185, 332] on div "const b = beforeLoc . get ( id ) ; const a = afterLoc . get ( id ) ; if ( ! a )…" at bounding box center [369, 219] width 649 height 302
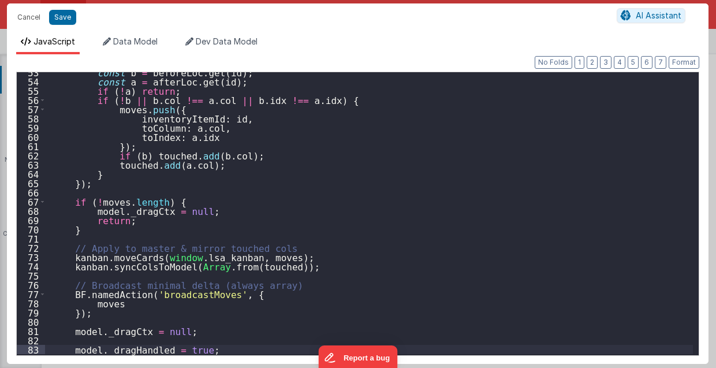
type textarea "MUST BE EARLY in DOM src="//[DOMAIN_NAME][URL]">src="//[DOMAIN_NAME][URL]"> 2.46"
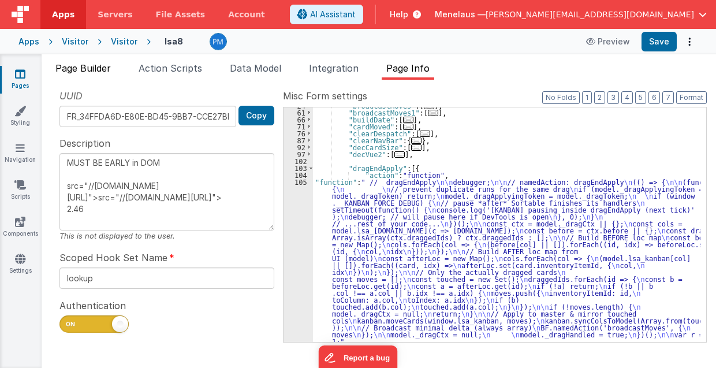
click at [91, 68] on span "Page Builder" at bounding box center [82, 68] width 55 height 12
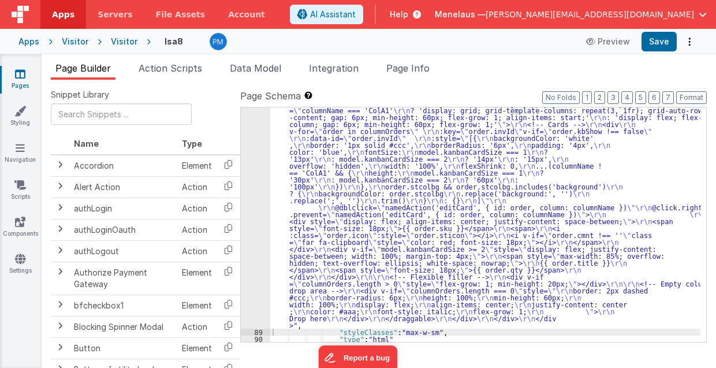
click at [95, 69] on span "Page Builder" at bounding box center [82, 68] width 55 height 12
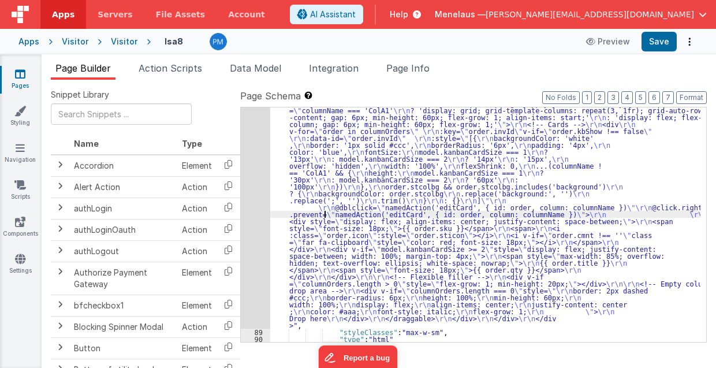
click at [324, 212] on div ""html" : "<!-- Horizontal Scroll Container --> \r\n <div style= \" overflow-x: …" at bounding box center [485, 255] width 431 height 630
click at [258, 214] on div "88" at bounding box center [255, 134] width 29 height 388
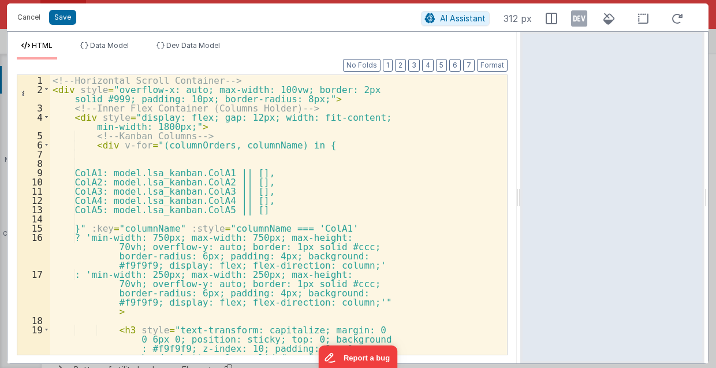
drag, startPoint x: 357, startPoint y: 200, endPoint x: 522, endPoint y: 183, distance: 165.6
click at [522, 183] on html "Cancel Save AI Assistant 312 px HTML Data Model Dev Data Model Format 7 6 5 4 3…" at bounding box center [358, 184] width 716 height 368
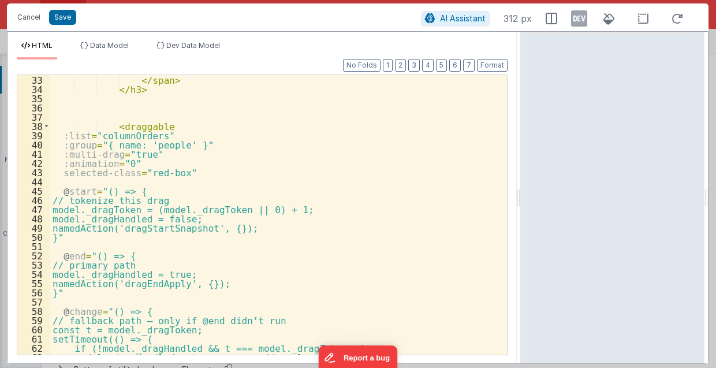
scroll to position [439, 0]
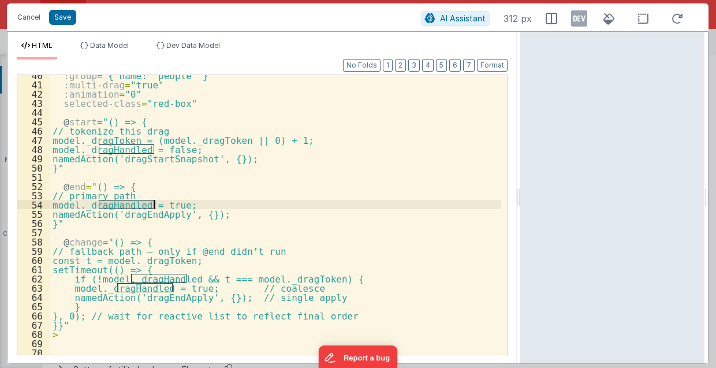
drag, startPoint x: 98, startPoint y: 205, endPoint x: 154, endPoint y: 205, distance: 55.5
click at [154, 205] on div ":group = "{ name: 'people' }" :multi-drag = "true" :animation = "0" selected-cl…" at bounding box center [276, 219] width 452 height 299
click at [104, 43] on span "Data Model" at bounding box center [109, 45] width 39 height 9
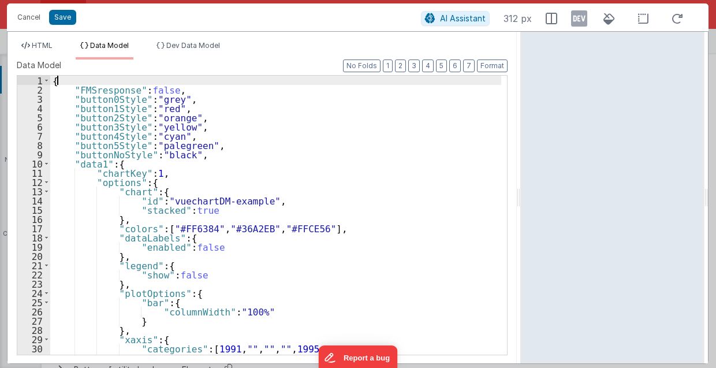
click at [95, 79] on div "{ "FMSresponse" : false , "button0Style" : "grey" , "button1Style" : "red" , "b…" at bounding box center [276, 225] width 452 height 299
paste textarea
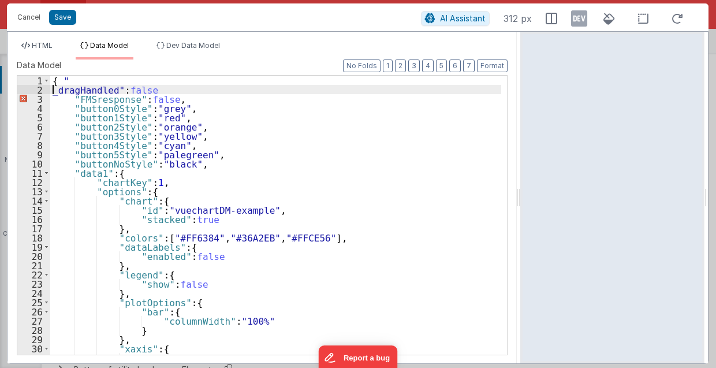
click at [62, 77] on div "{ " _dragHandled" : false "FMSresponse" : false , "button0Style" : "grey" , "bu…" at bounding box center [276, 225] width 452 height 299
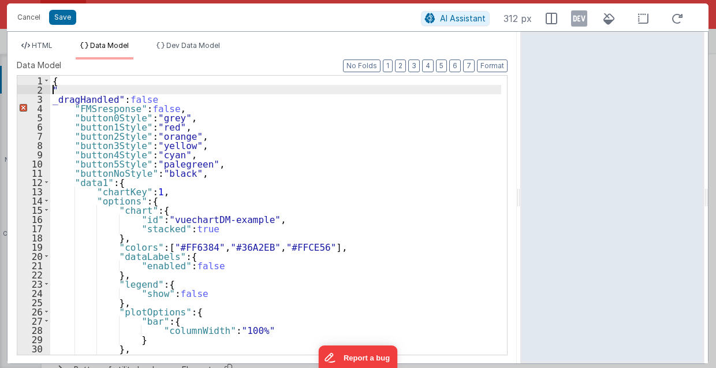
click at [61, 88] on div "{ " _dragHandled" : false "FMSresponse" : false , "button0Style" : "grey" , "bu…" at bounding box center [276, 225] width 452 height 299
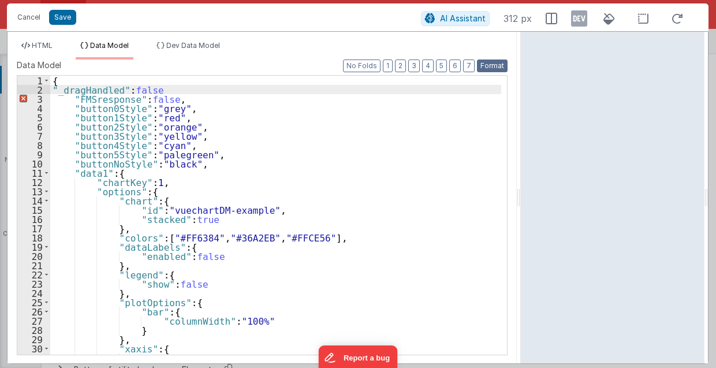
click at [503, 65] on button "Format" at bounding box center [492, 66] width 31 height 13
click at [156, 90] on div "{ "_dragHandled" : false "FMSresponse" : false , "button0Style" : "grey" , "but…" at bounding box center [276, 225] width 452 height 299
click at [495, 65] on button "Format" at bounding box center [492, 66] width 31 height 13
click at [45, 42] on span "HTML" at bounding box center [42, 45] width 21 height 9
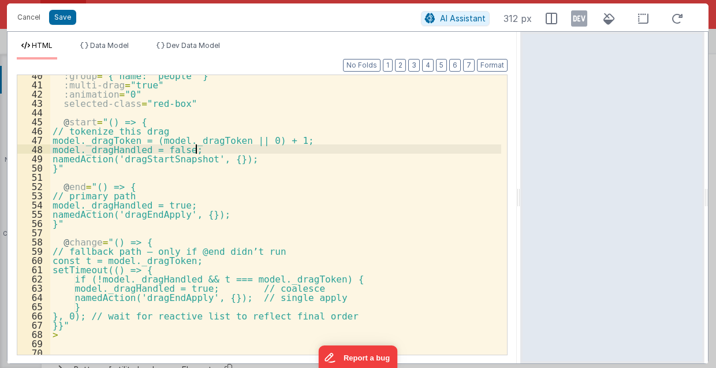
click at [362, 147] on div ":group = "{ name: 'people' }" :multi-drag = "true" :animation = "0" selected-cl…" at bounding box center [276, 219] width 452 height 299
click at [116, 44] on span "Data Model" at bounding box center [109, 45] width 39 height 9
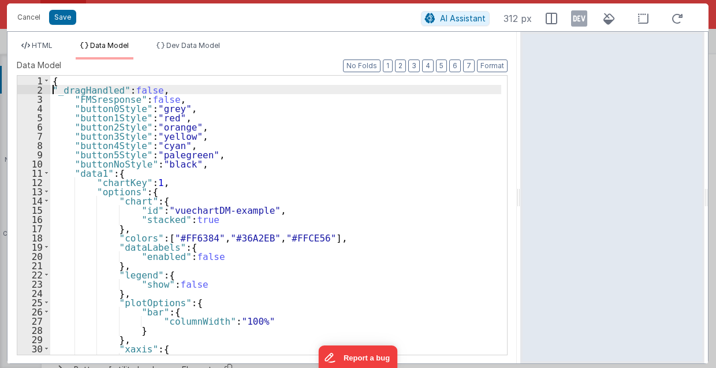
click at [53, 87] on div "{ "_dragHandled" : false , "FMSresponse" : false , "button0Style" : "grey" , "b…" at bounding box center [276, 225] width 452 height 299
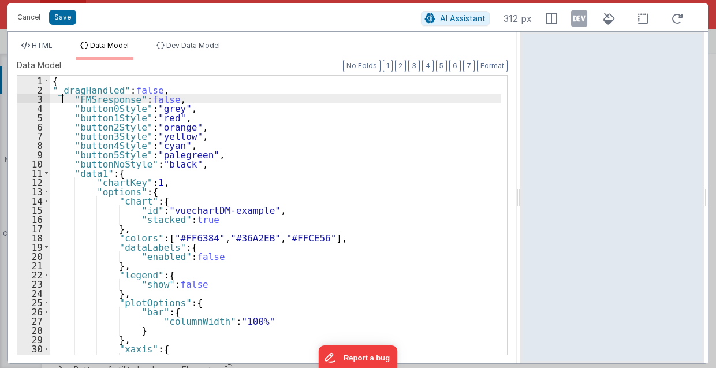
click at [61, 96] on div "{ "_dragHandled" : false , "FMSresponse" : false , "button0Style" : "grey" , "b…" at bounding box center [276, 225] width 452 height 299
click at [53, 89] on div "{ "_dragHandled" : false , "FMSresponse" : false , "button0Style" : "grey" , "b…" at bounding box center [276, 225] width 452 height 299
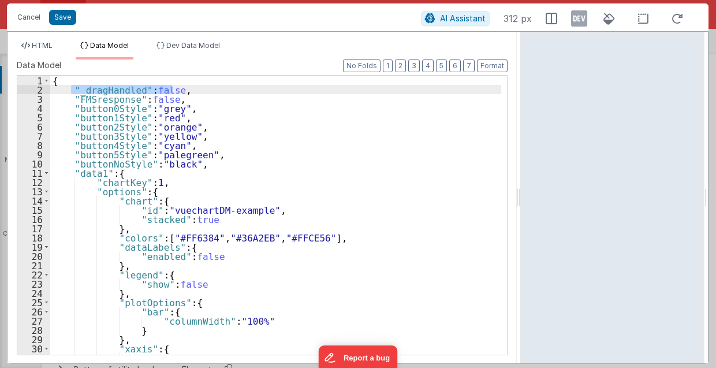
drag, startPoint x: 70, startPoint y: 87, endPoint x: 178, endPoint y: 89, distance: 107.5
click at [178, 89] on div "{ "_dragHandled" : false , "FMSresponse" : false , "button0Style" : "grey" , "b…" at bounding box center [276, 225] width 452 height 299
click at [178, 89] on div "{ "_dragHandled" : false , "FMSresponse" : false , "button0Style" : "grey" , "b…" at bounding box center [275, 215] width 451 height 279
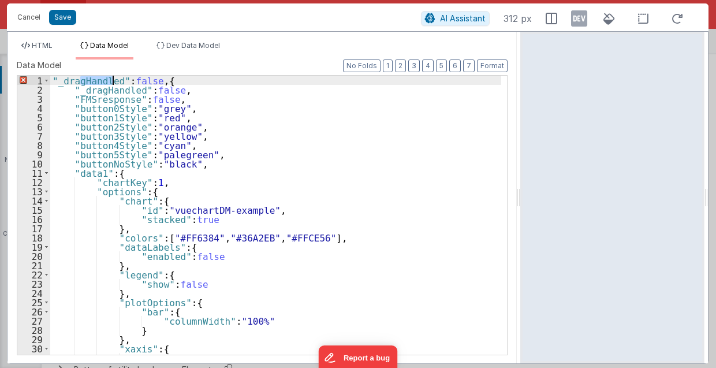
drag, startPoint x: 83, startPoint y: 80, endPoint x: 111, endPoint y: 81, distance: 28.3
click at [111, 81] on div ""_dragHandled" : false , { "_dragHandled" : false , "FMSresponse" : false , "bu…" at bounding box center [276, 225] width 452 height 299
click at [51, 81] on div ""_dragToken" : false , { "_dragHandled" : false , "FMSresponse" : false , "butt…" at bounding box center [276, 225] width 452 height 299
click at [42, 47] on span "HTML" at bounding box center [42, 45] width 21 height 9
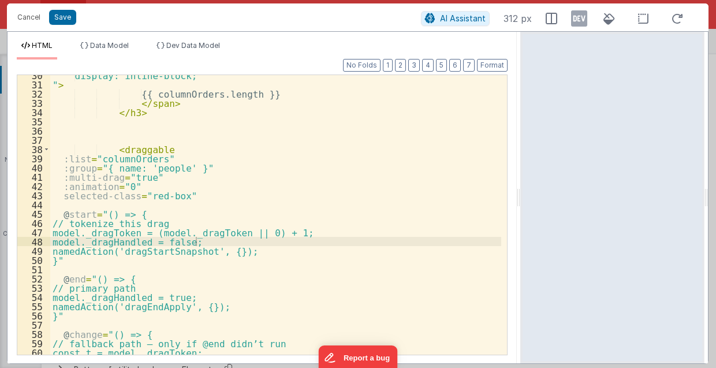
scroll to position [347, 0]
click at [283, 162] on div "display: inline-block; " > {{ columnOrders.length }} </ span > </ h3 > < dragga…" at bounding box center [276, 219] width 452 height 299
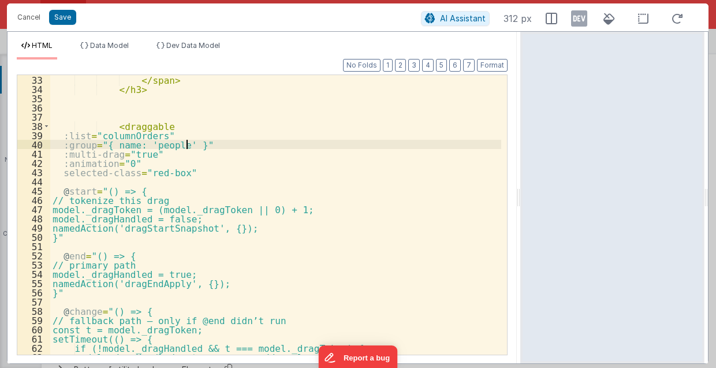
scroll to position [370, 0]
click at [97, 44] on span "Data Model" at bounding box center [109, 45] width 39 height 9
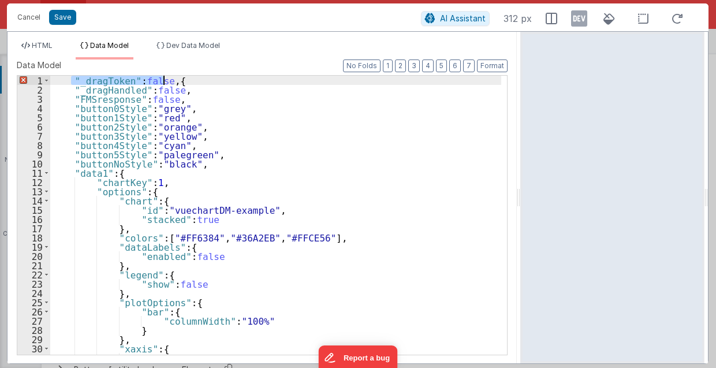
drag, startPoint x: 70, startPoint y: 77, endPoint x: 162, endPoint y: 82, distance: 92.0
click at [162, 82] on div ""_dragToken" : false , { "_dragHandled" : false , "FMSresponse" : false , "butt…" at bounding box center [276, 225] width 452 height 299
click at [117, 82] on div "{ "_dragHandled" : false , "FMSresponse" : false , "button0Style" : "grey" , "b…" at bounding box center [276, 225] width 452 height 299
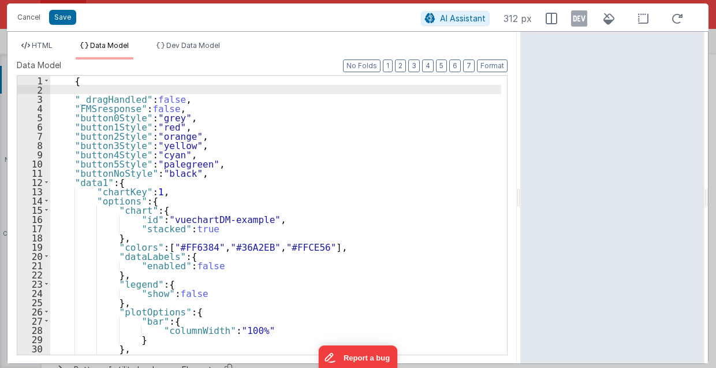
paste textarea
click at [161, 87] on div "{ "_dragToken" : false , "_dragHandled" : false , "FMSresponse" : false , "butt…" at bounding box center [276, 225] width 452 height 299
click at [89, 88] on div "{ "_dragToken" : 0 , "_dragHandled" : false , "FMSresponse" : false , "button0S…" at bounding box center [276, 225] width 452 height 299
click at [46, 44] on span "HTML" at bounding box center [42, 45] width 21 height 9
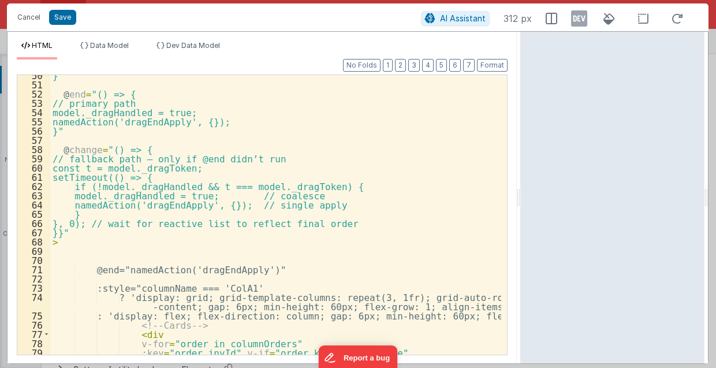
scroll to position [531, 0]
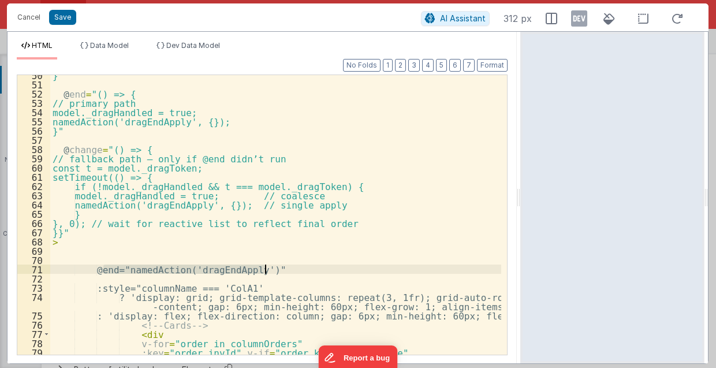
drag, startPoint x: 102, startPoint y: 268, endPoint x: 327, endPoint y: 268, distance: 224.7
click at [327, 268] on div "}" @ end = "() => { // primary path model._dragHandled = true; namedAction('dra…" at bounding box center [276, 219] width 452 height 299
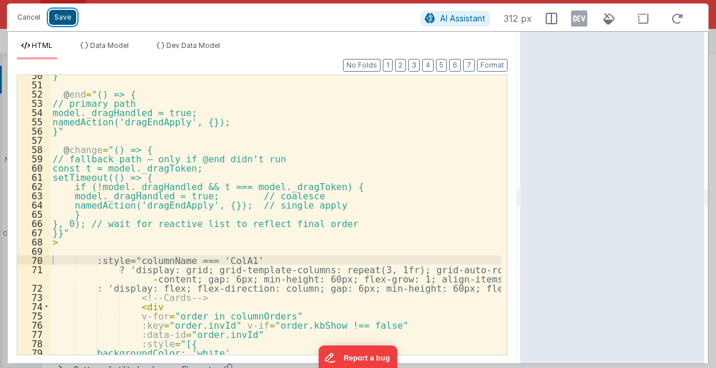
click at [59, 18] on button "Save" at bounding box center [62, 17] width 27 height 15
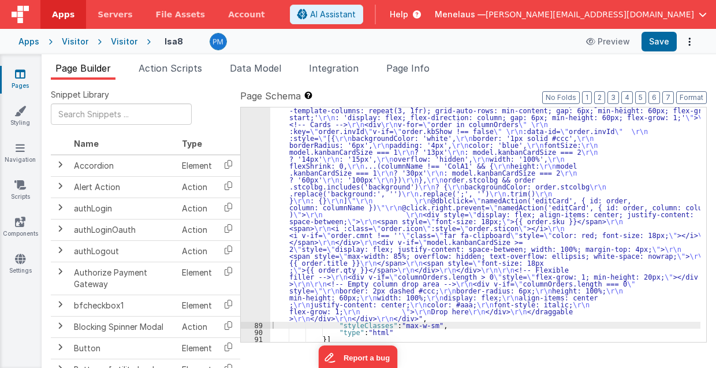
click at [260, 192] on div "88" at bounding box center [255, 130] width 29 height 381
click at [295, 192] on div ""html" : "<!-- Horizontal Scroll Container --> \r\n <div style= \" overflow-x: …" at bounding box center [485, 251] width 431 height 623
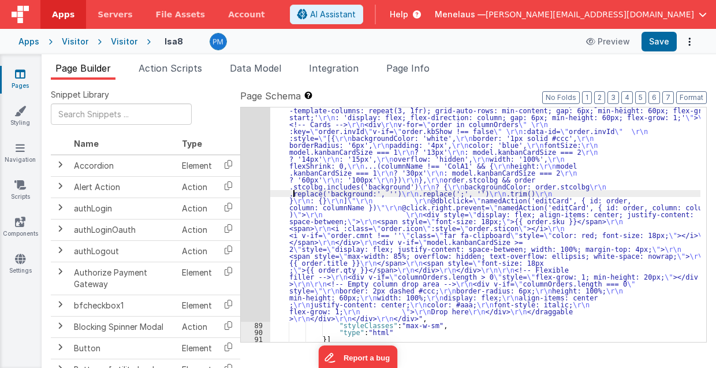
click at [257, 196] on div "88" at bounding box center [255, 130] width 29 height 381
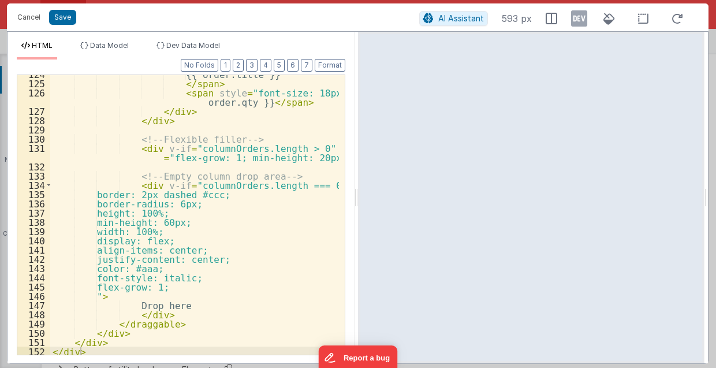
scroll to position [1448, 0]
drag, startPoint x: 341, startPoint y: 189, endPoint x: 0, endPoint y: 8, distance: 386.6
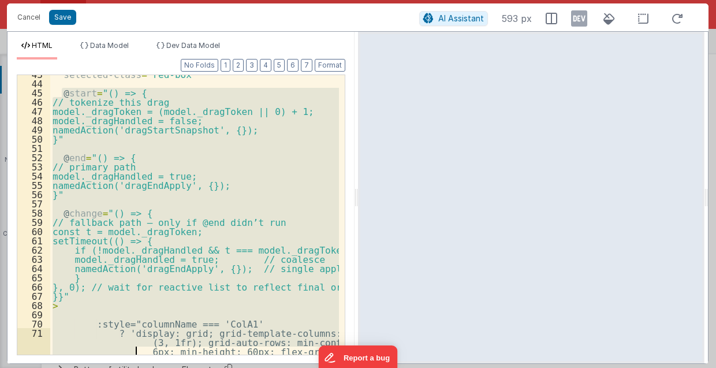
scroll to position [607, 0]
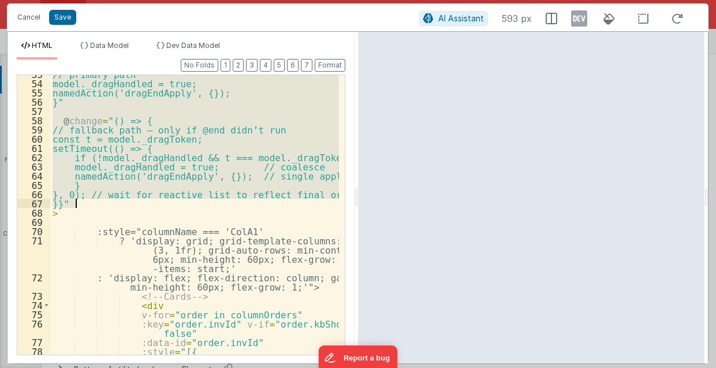
drag, startPoint x: 62, startPoint y: 150, endPoint x: 75, endPoint y: 206, distance: 56.9
click at [75, 206] on div "// primary path model._dragHandled = true; namedAction('dragEndApply', {}); }" …" at bounding box center [194, 218] width 289 height 299
drag, startPoint x: 54, startPoint y: 16, endPoint x: 323, endPoint y: 111, distance: 285.0
click at [54, 16] on button "Save" at bounding box center [62, 17] width 27 height 15
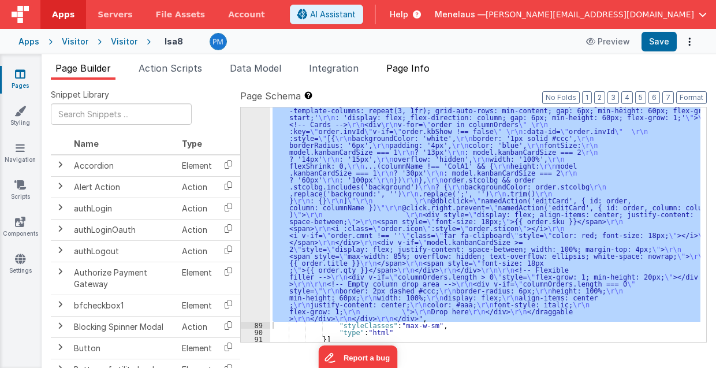
click at [429, 66] on span "Page Info" at bounding box center [407, 68] width 43 height 12
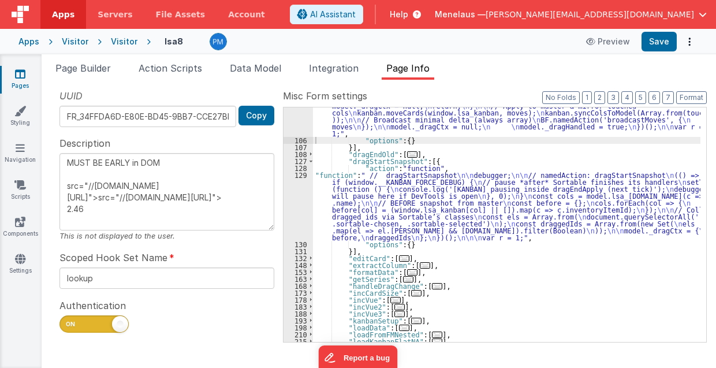
scroll to position [319, 0]
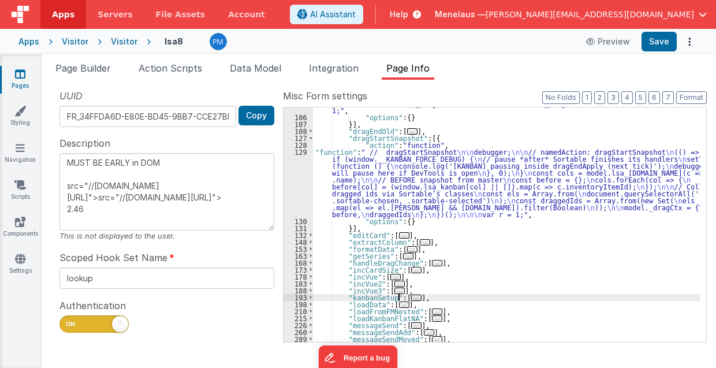
click at [411, 296] on span "..." at bounding box center [416, 298] width 10 height 6
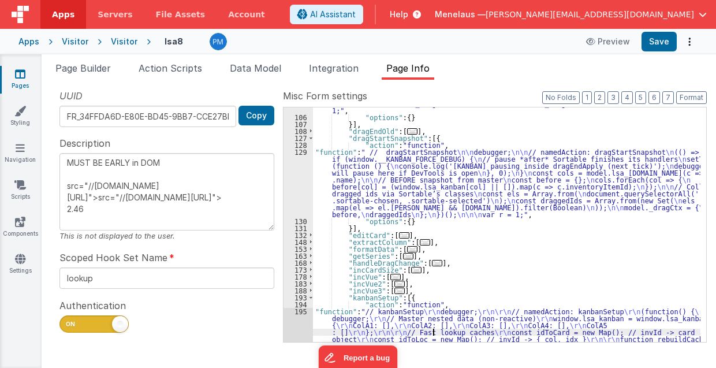
scroll to position [791, 0]
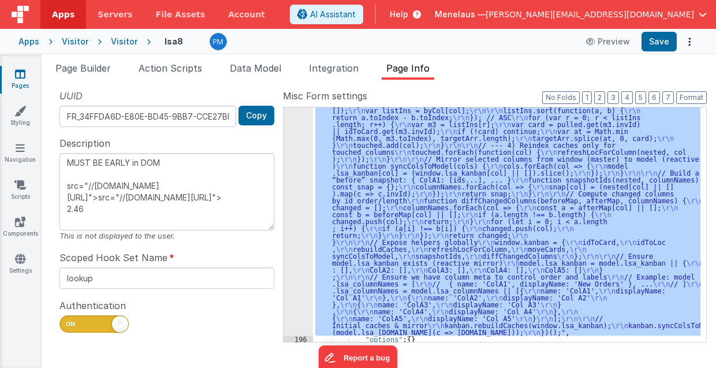
click at [299, 308] on div "195" at bounding box center [298, 86] width 29 height 499
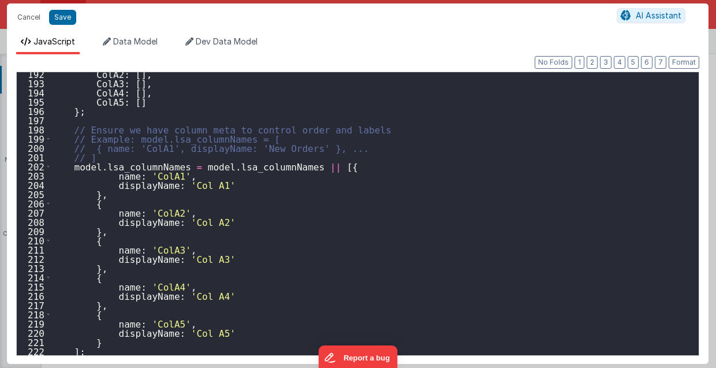
scroll to position [1815, 0]
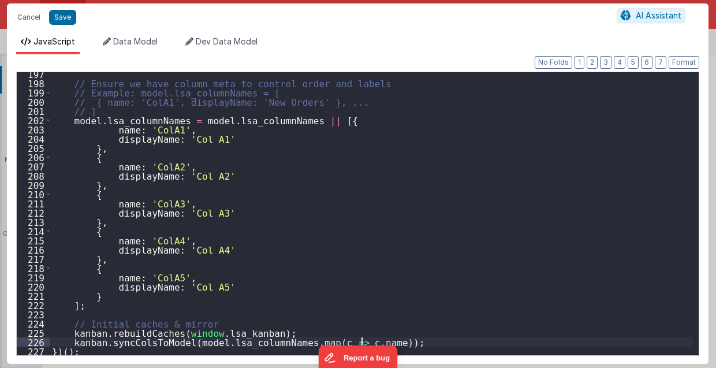
click at [380, 342] on div "// Ensure we have column meta to control order and labels // Example: model.lsa…" at bounding box center [372, 220] width 644 height 302
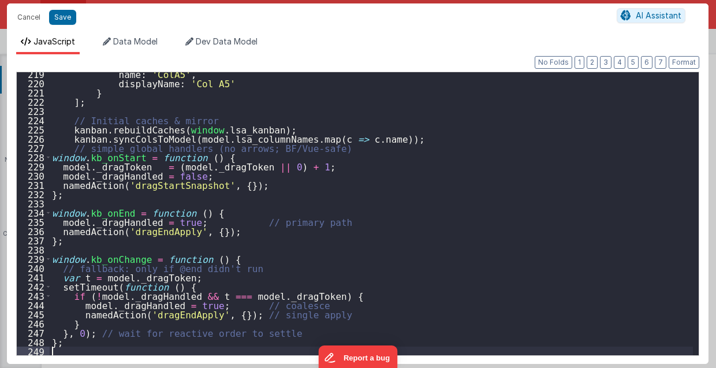
scroll to position [2018, 0]
click at [687, 62] on button "Format" at bounding box center [684, 62] width 31 height 13
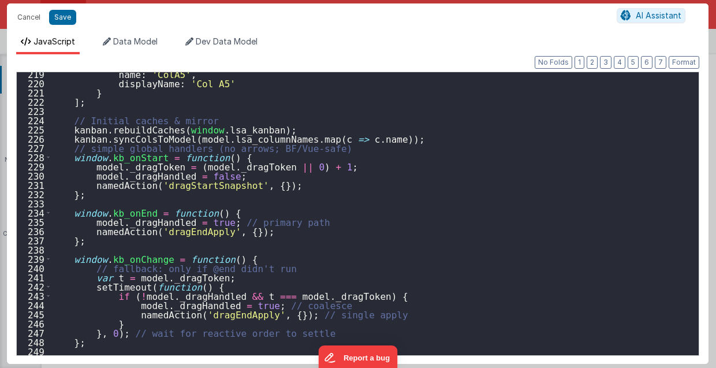
click at [378, 138] on div "name : 'ColA5' , displayName : 'Col A5' } ] ; // Initial caches & mirror kanban…" at bounding box center [372, 220] width 644 height 302
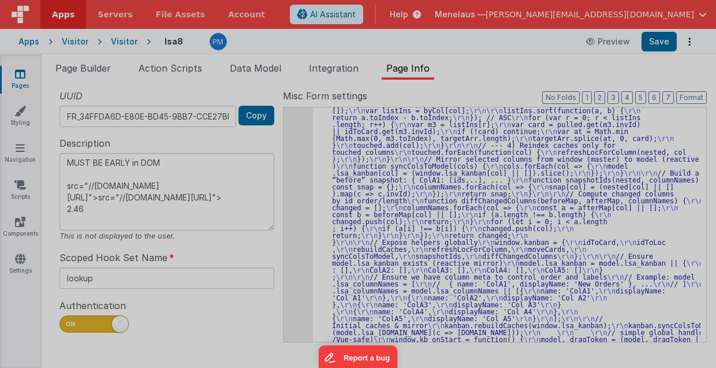
type textarea "MUST BE EARLY in DOM src="//[DOMAIN_NAME][URL]">src="//[DOMAIN_NAME][URL]"> 2.46"
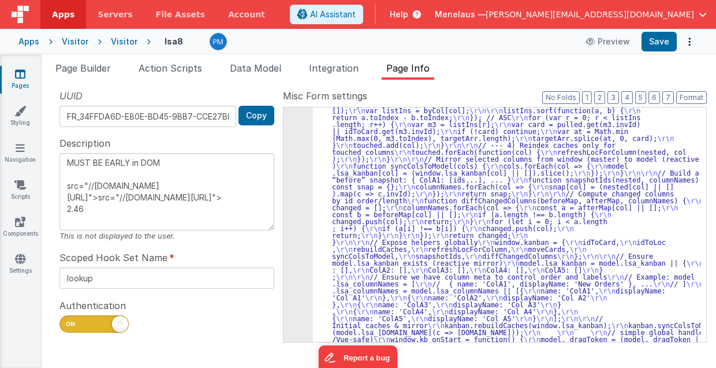
drag, startPoint x: 101, startPoint y: 68, endPoint x: 383, endPoint y: 192, distance: 308.1
click at [101, 68] on span "Page Builder" at bounding box center [82, 68] width 55 height 12
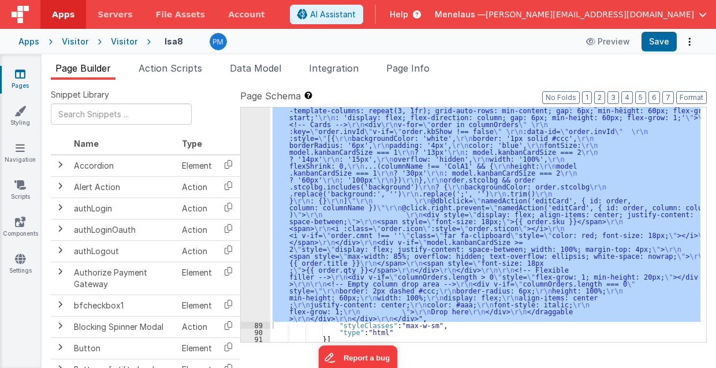
click at [251, 192] on div "88" at bounding box center [255, 130] width 29 height 381
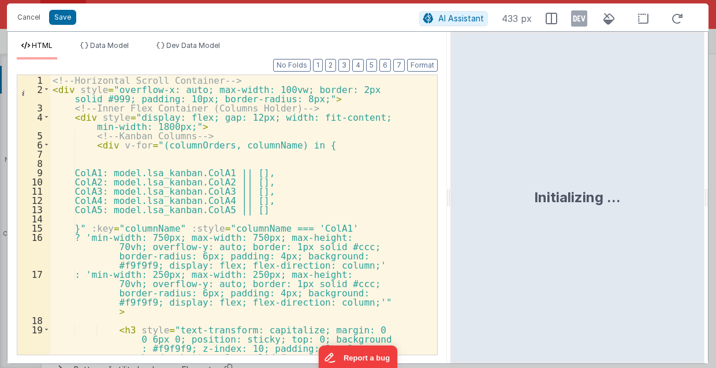
drag, startPoint x: 356, startPoint y: 201, endPoint x: 451, endPoint y: 202, distance: 94.7
click at [451, 202] on html "Cancel Save AI Assistant 433 px HTML Data Model Dev Data Model Format 7 6 5 4 3…" at bounding box center [358, 184] width 716 height 368
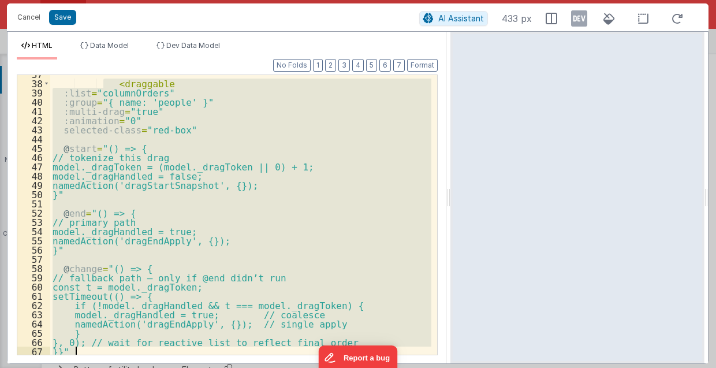
scroll to position [486, 0]
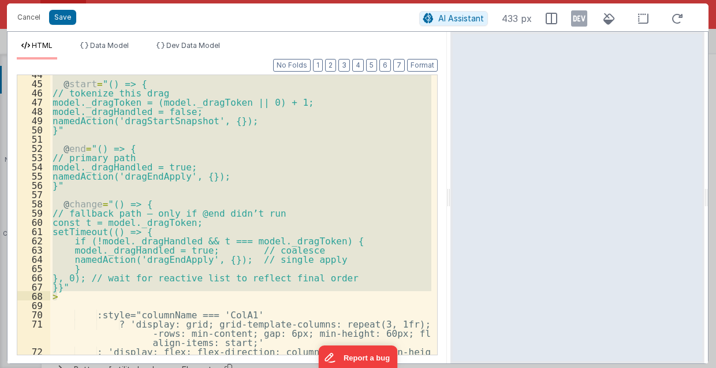
drag, startPoint x: 102, startPoint y: 156, endPoint x: 111, endPoint y: 292, distance: 136.6
click at [111, 292] on div "@ start = "() => { // tokenize this drag model._dragToken = (model._dragToken |…" at bounding box center [241, 223] width 382 height 308
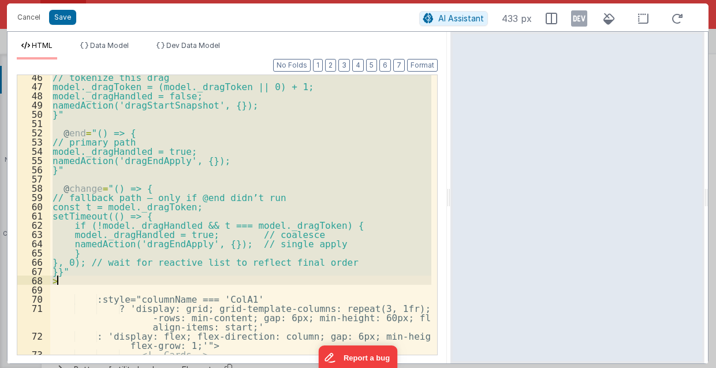
scroll to position [502, 0]
click at [306, 143] on div "// tokenize this drag model._dragToken = (model._dragToken || 0) + 1; model._dr…" at bounding box center [240, 215] width 381 height 280
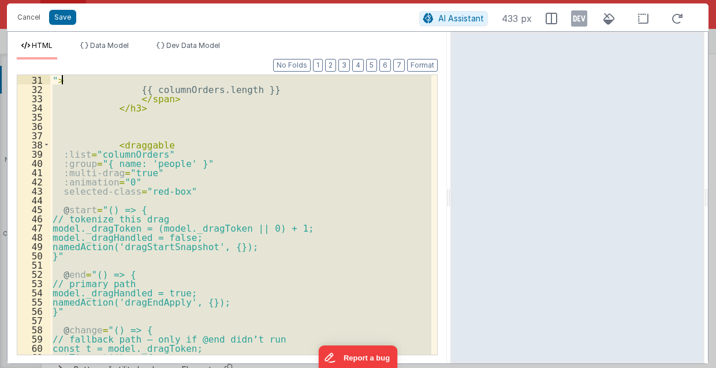
scroll to position [351, 0]
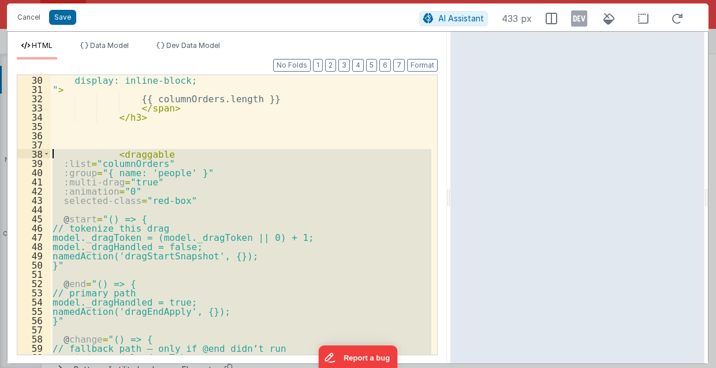
drag, startPoint x: 65, startPoint y: 282, endPoint x: 54, endPoint y: 153, distance: 129.8
click at [54, 153] on div "display: inline-block; " > {{ columnOrders.length }} </ span > </ h3 > < dragga…" at bounding box center [241, 224] width 382 height 299
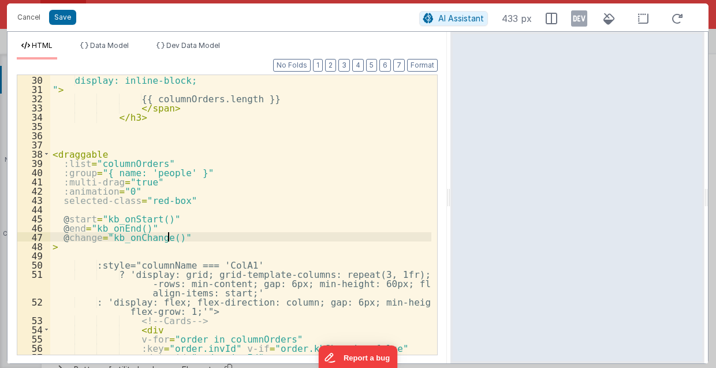
click at [174, 235] on div "display: inline-block; " > {{ columnOrders.length }} </ span > </ h3 > < dragga…" at bounding box center [241, 224] width 382 height 299
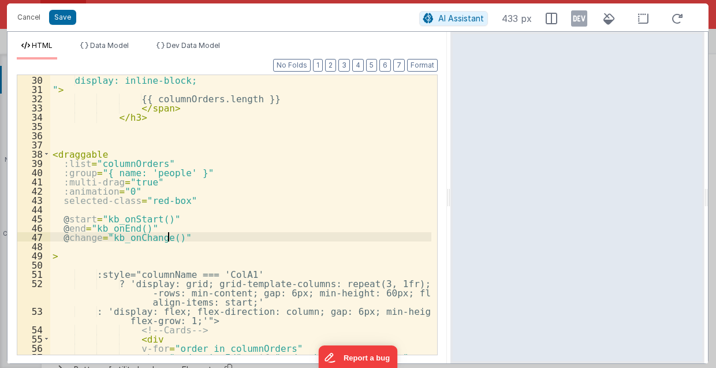
click at [172, 233] on div "display: inline-block; " > {{ columnOrders.length }} </ span > </ h3 > < dragga…" at bounding box center [241, 224] width 382 height 299
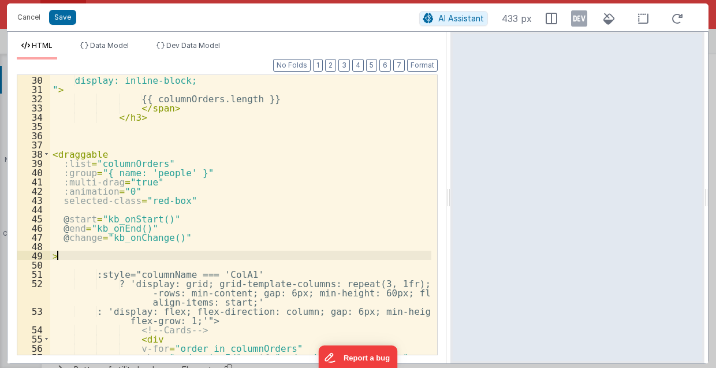
click at [58, 254] on div "display: inline-block; " > {{ columnOrders.length }} </ span > </ h3 > < dragga…" at bounding box center [241, 224] width 382 height 299
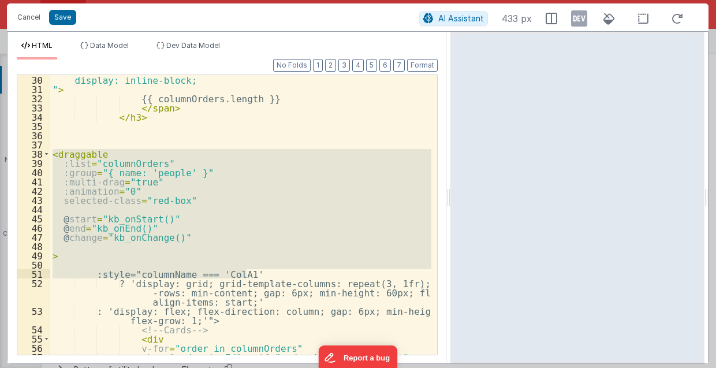
drag, startPoint x: 53, startPoint y: 150, endPoint x: 252, endPoint y: 269, distance: 231.3
click at [252, 269] on div "display: inline-block; " > {{ columnOrders.length }} </ span > </ h3 > < dragga…" at bounding box center [241, 224] width 382 height 299
click at [59, 254] on div "display: inline-block; " > {{ columnOrders.length }} </ span > </ h3 > < dragga…" at bounding box center [240, 215] width 381 height 280
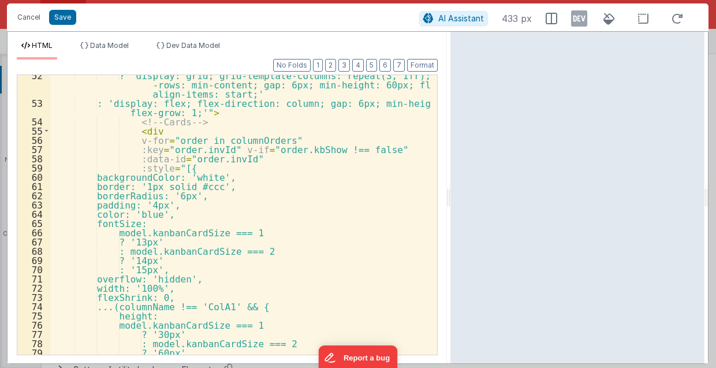
scroll to position [559, 0]
click at [59, 14] on button "Save" at bounding box center [62, 17] width 27 height 15
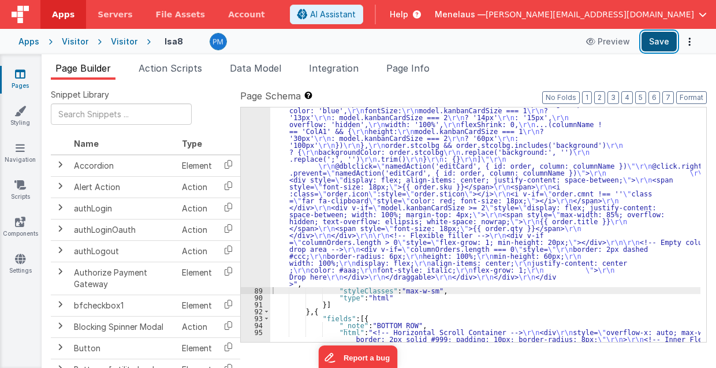
click at [655, 38] on button "Save" at bounding box center [659, 42] width 35 height 20
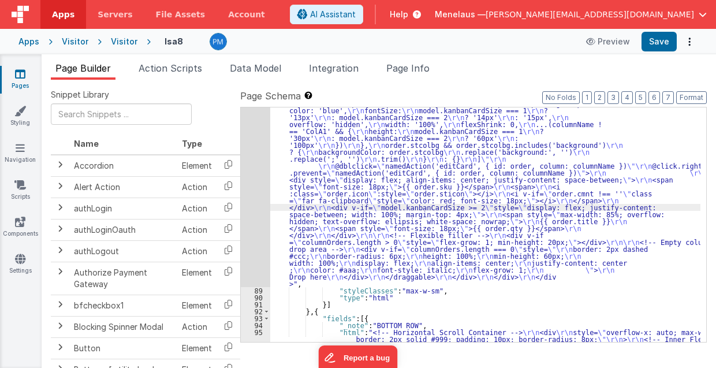
click at [262, 199] on div "88" at bounding box center [255, 113] width 29 height 347
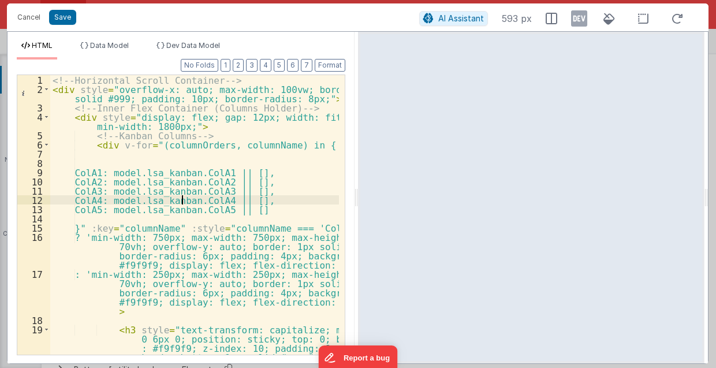
click at [181, 196] on div "<!-- Horizontal Scroll Container --> < div style = "overflow-x: auto; max-width…" at bounding box center [194, 224] width 289 height 299
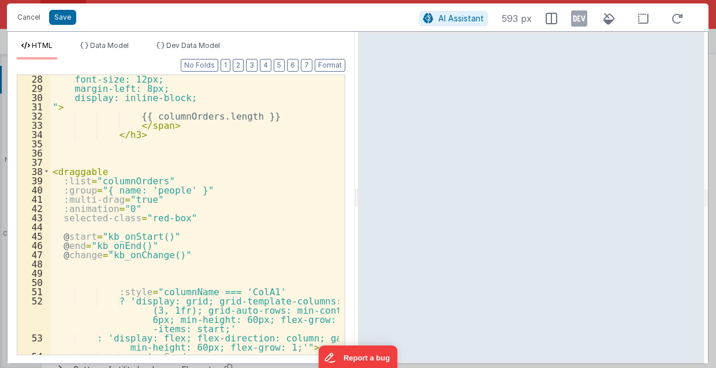
scroll to position [417, 0]
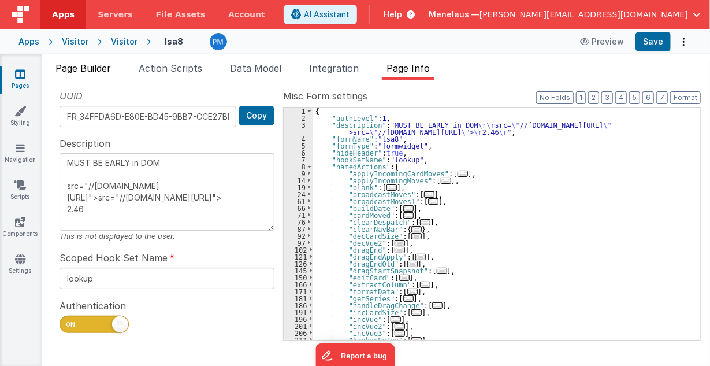
click at [97, 72] on span "Page Builder" at bounding box center [82, 68] width 55 height 12
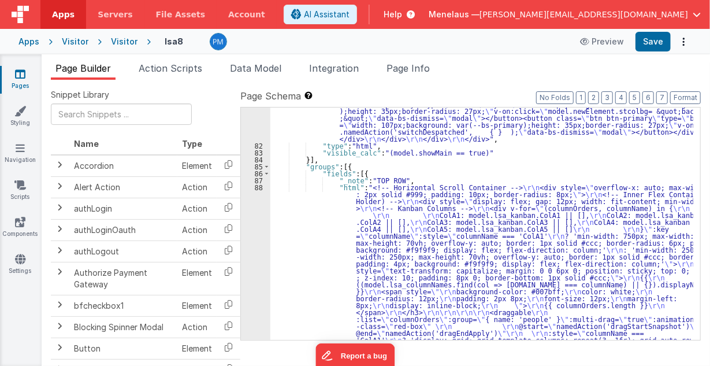
scroll to position [1802, 0]
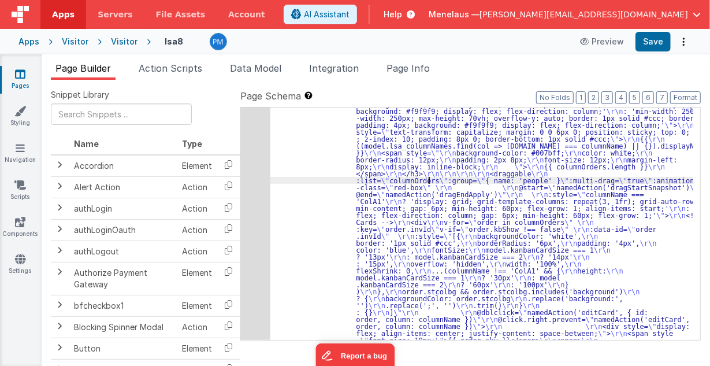
click at [254, 198] on div "88" at bounding box center [255, 249] width 29 height 409
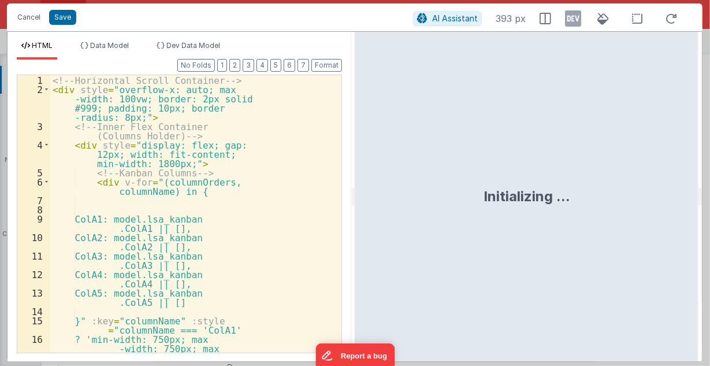
scroll to position [1923, 0]
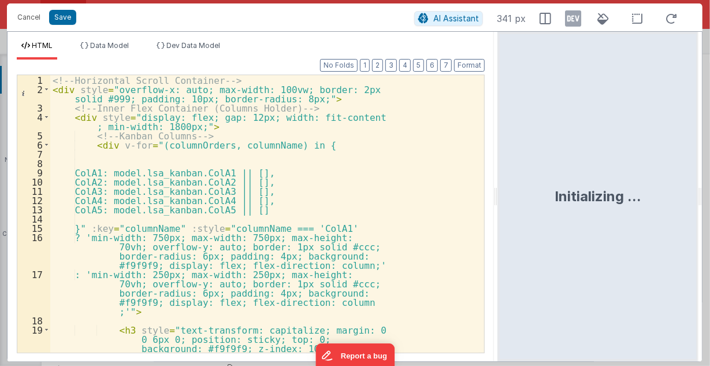
drag, startPoint x: 354, startPoint y: 201, endPoint x: 499, endPoint y: 206, distance: 145.1
click at [499, 206] on html "Cancel Save AI Assistant 341 px HTML Data Model Dev Data Model Format 7 6 5 4 3…" at bounding box center [355, 183] width 710 height 366
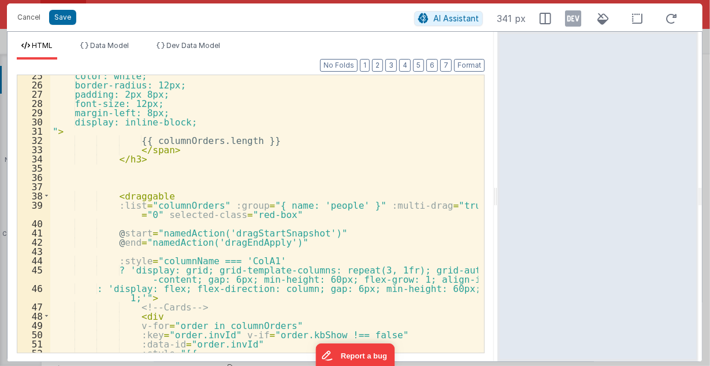
scroll to position [324, 0]
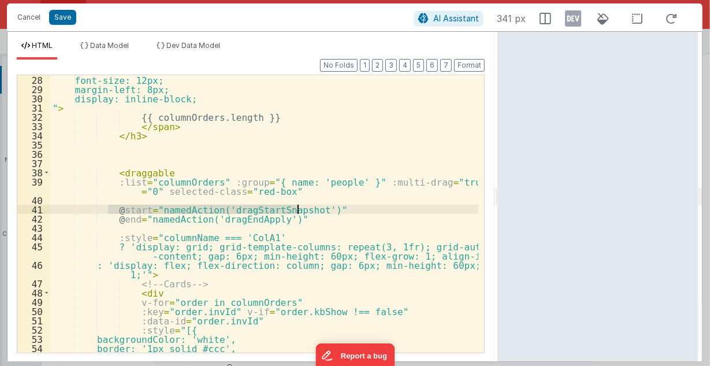
drag, startPoint x: 107, startPoint y: 209, endPoint x: 298, endPoint y: 209, distance: 190.6
click at [298, 209] on div "font-size: 12px; margin-left: 8px; display: inline-block; " > {{ columnOrders.l…" at bounding box center [264, 223] width 429 height 297
click at [105, 209] on div "font-size: 12px; margin-left: 8px; display: inline-block; " > {{ columnOrders.l…" at bounding box center [264, 223] width 429 height 297
drag, startPoint x: 110, startPoint y: 207, endPoint x: 270, endPoint y: 219, distance: 160.5
click at [270, 217] on div "font-size: 12px; margin-left: 8px; display: inline-block; " > {{ columnOrders.l…" at bounding box center [264, 223] width 429 height 297
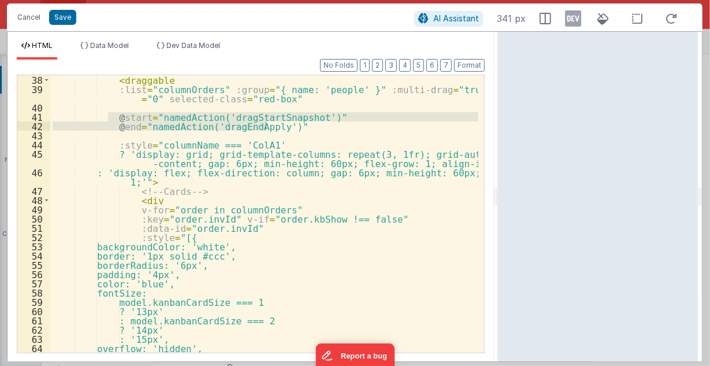
scroll to position [393, 0]
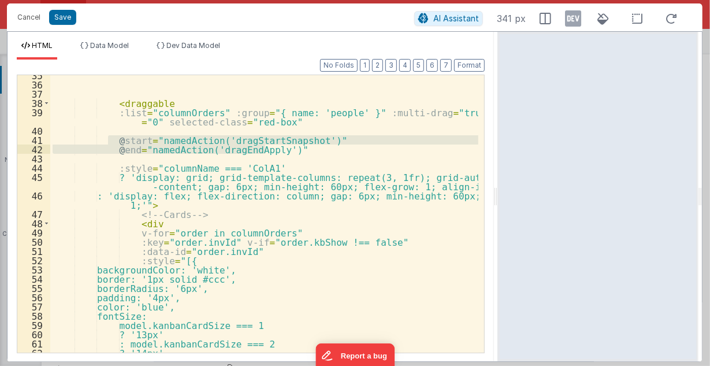
click at [295, 160] on div "< draggable :list = "columnOrders" :group = "{ name: 'people' }" :multi-drag = …" at bounding box center [264, 218] width 429 height 297
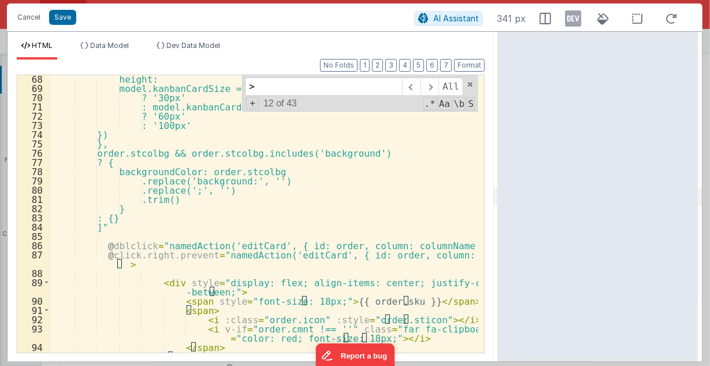
scroll to position [722, 0]
type input ">"
